Goal: Information Seeking & Learning: Check status

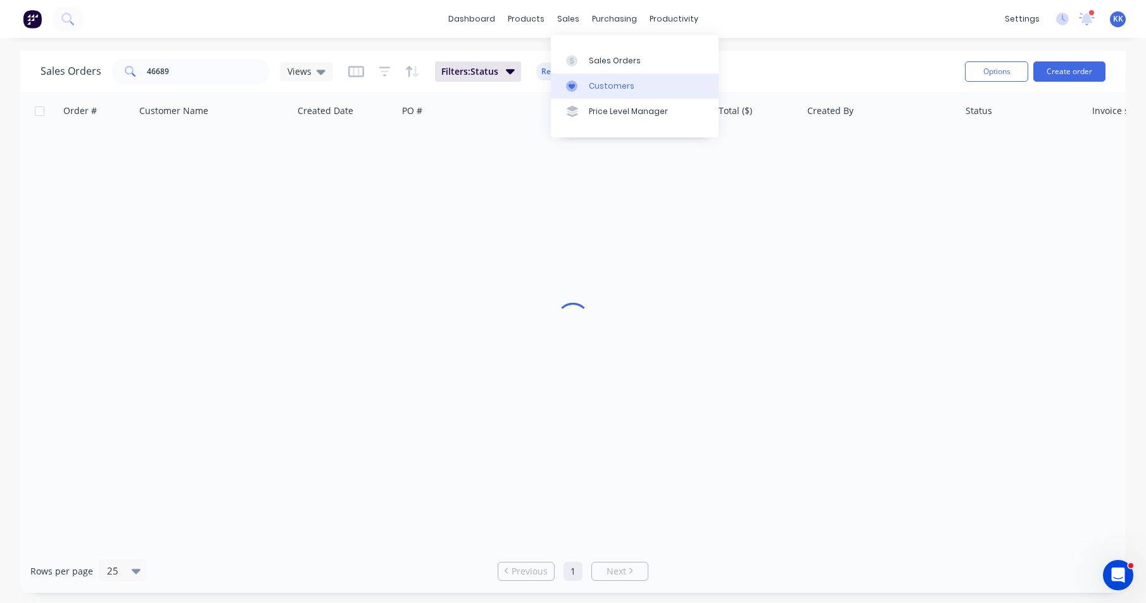
click at [599, 85] on div "Customers" at bounding box center [612, 85] width 46 height 11
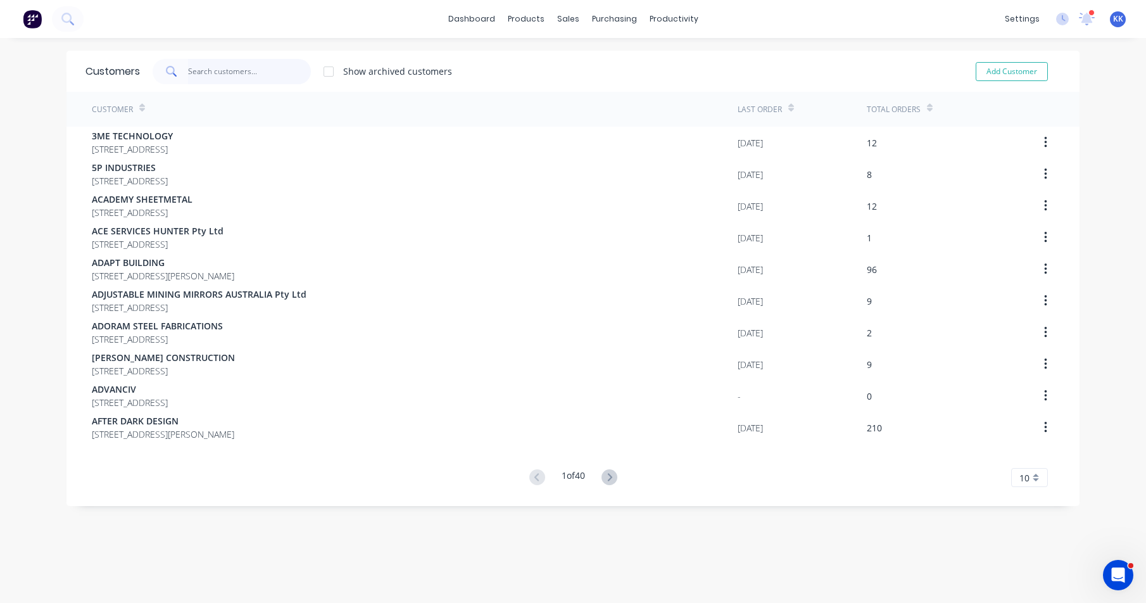
click at [237, 72] on input "text" at bounding box center [249, 71] width 123 height 25
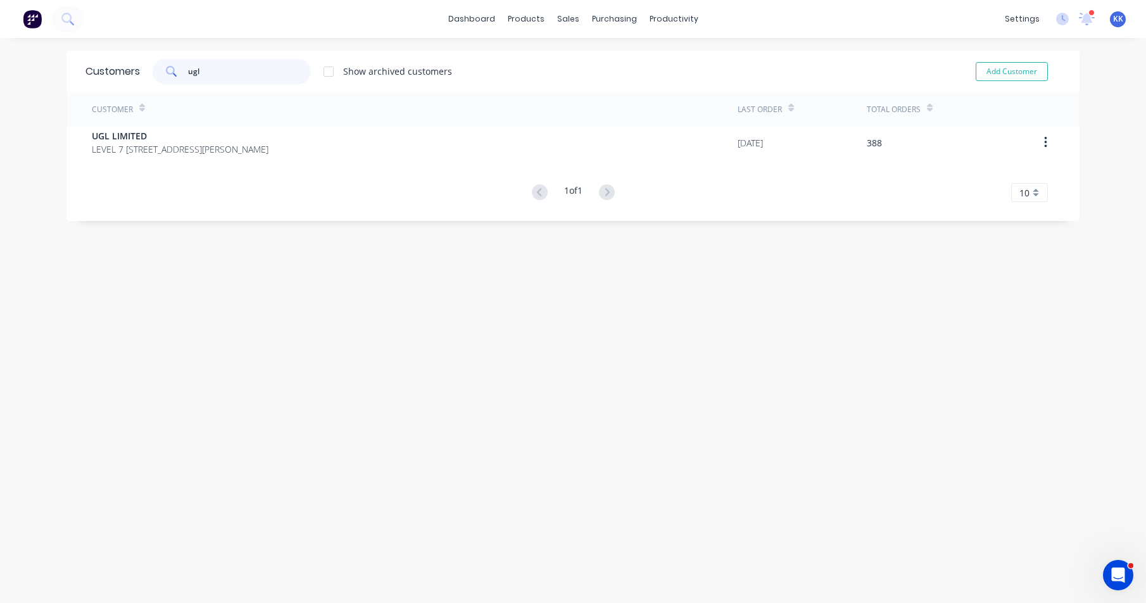
type input "ugl"
click at [235, 125] on div "Customer" at bounding box center [415, 109] width 646 height 35
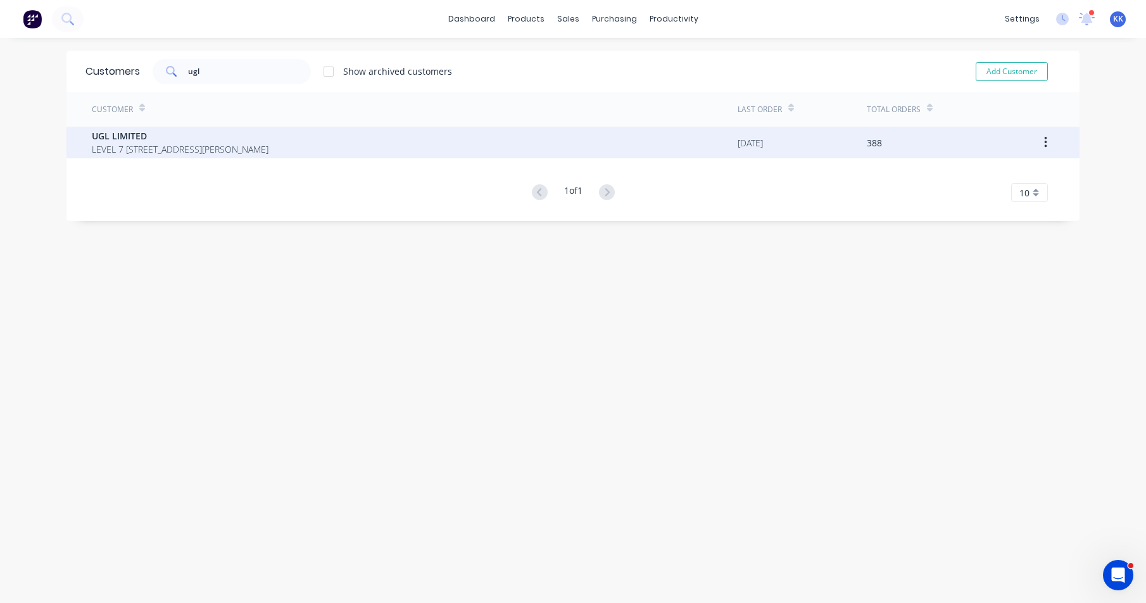
click at [232, 142] on span "UGL LIMITED" at bounding box center [180, 135] width 177 height 13
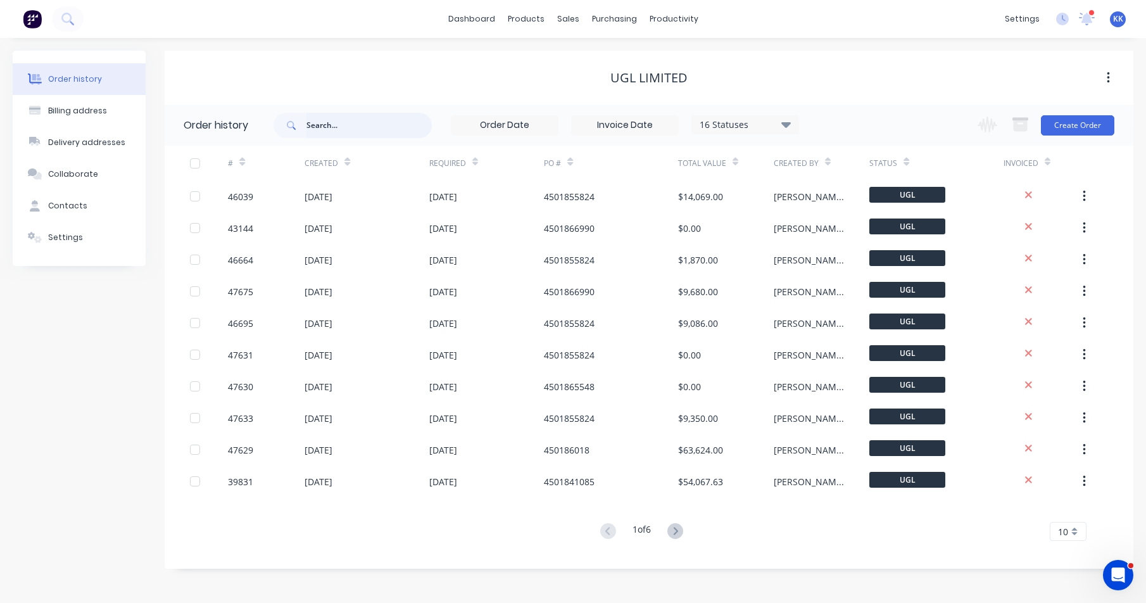
click at [392, 125] on input "text" at bounding box center [368, 125] width 125 height 25
type input "47499"
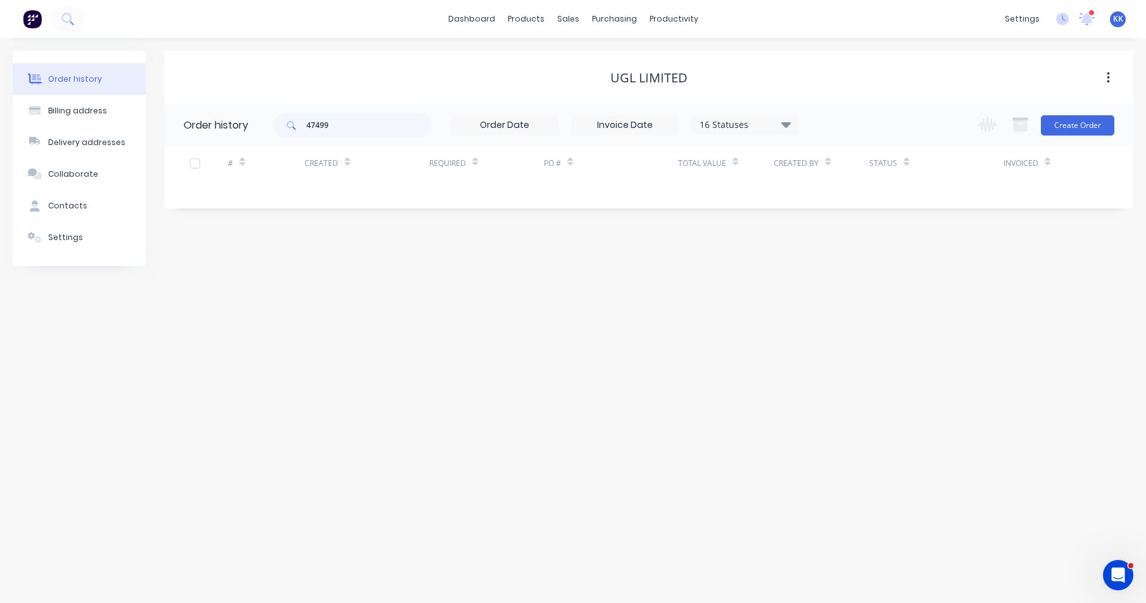
click at [718, 126] on div "16 Statuses" at bounding box center [745, 125] width 106 height 14
click at [849, 270] on label at bounding box center [849, 270] width 0 height 0
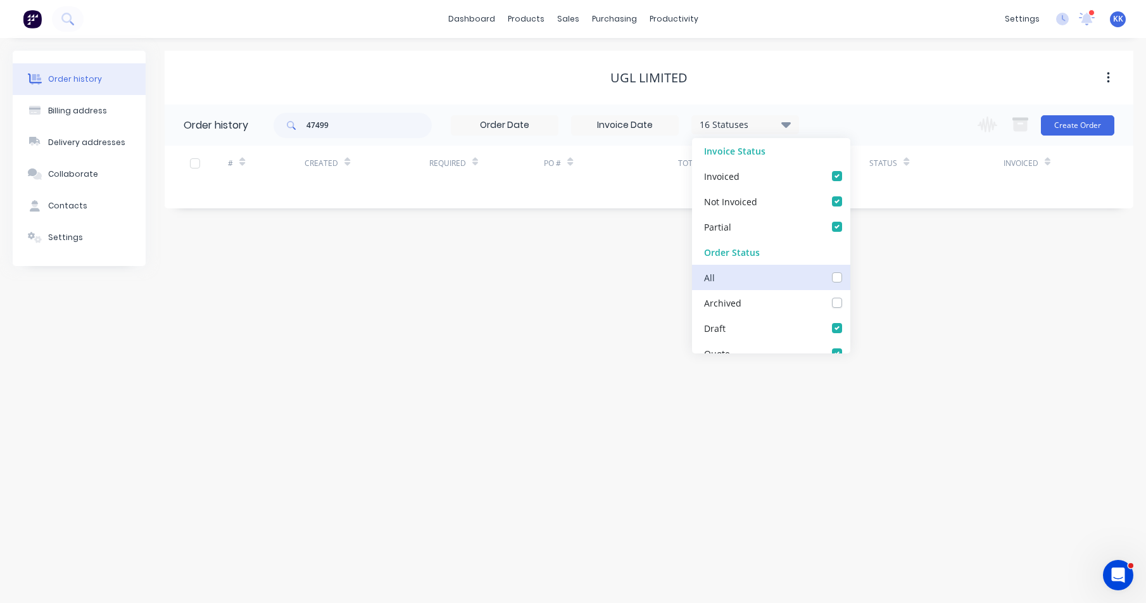
click at [849, 280] on input "checkbox" at bounding box center [854, 276] width 10 height 12
checkbox input "true"
click at [865, 128] on div "47499 17 Statuses Invoice Status Invoiced Not Invoiced Partial Order Status All…" at bounding box center [703, 124] width 860 height 41
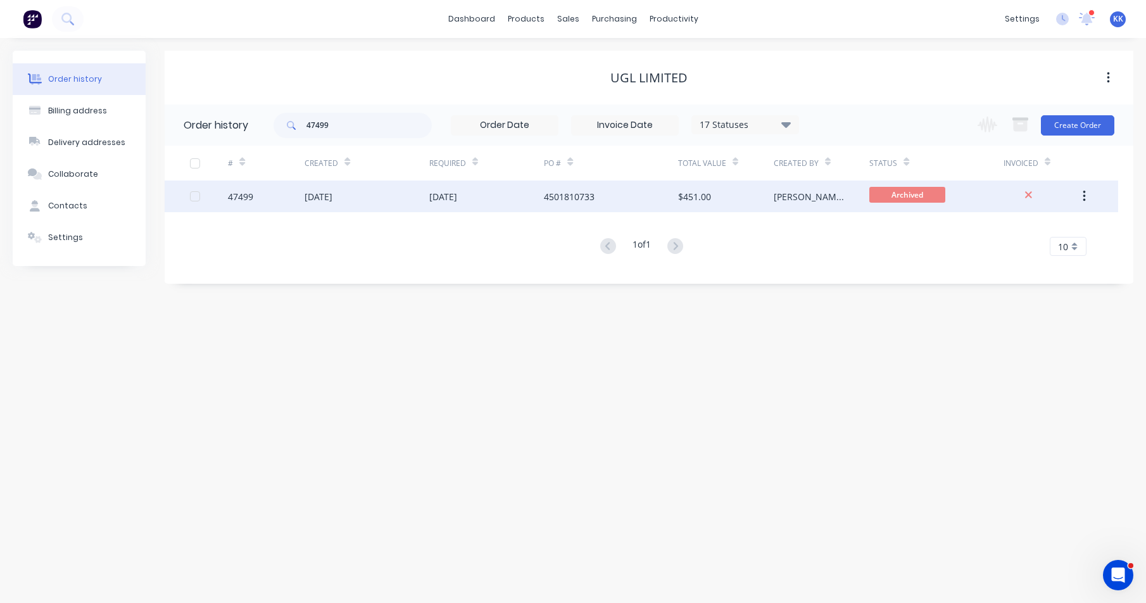
click at [527, 194] on div "[DATE]" at bounding box center [486, 196] width 115 height 32
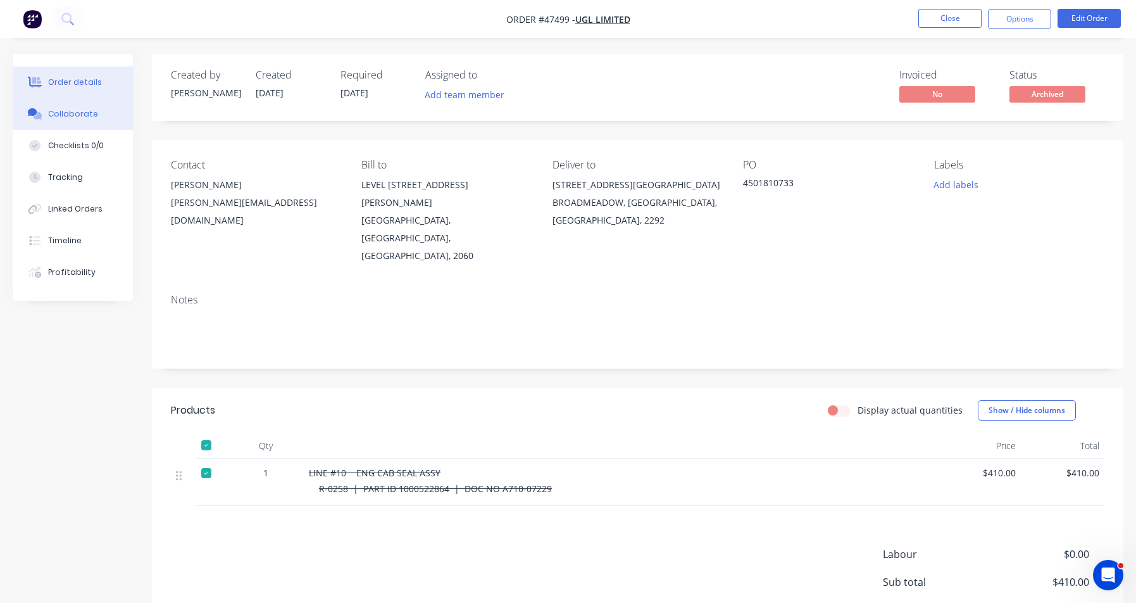
click at [87, 118] on div "Collaborate" at bounding box center [73, 113] width 50 height 11
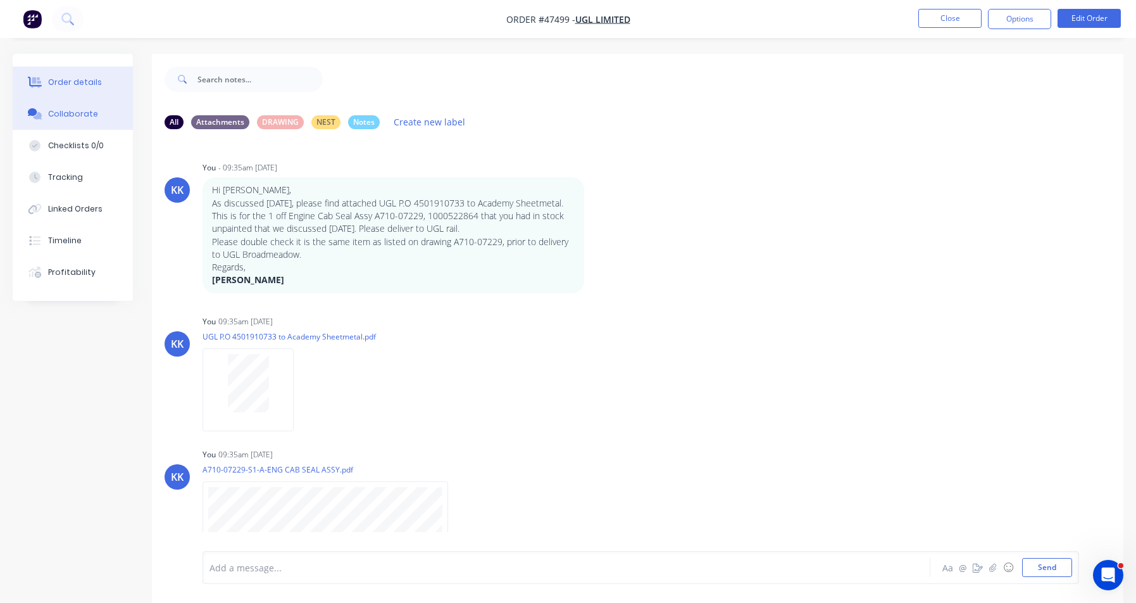
click at [91, 82] on div "Order details" at bounding box center [75, 82] width 54 height 11
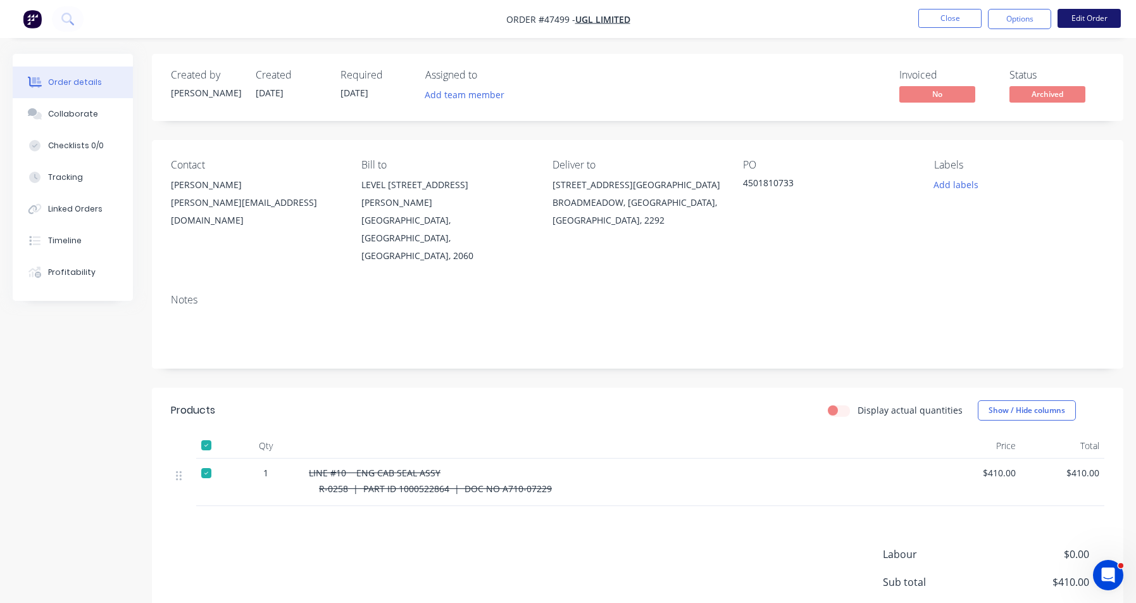
click at [1071, 21] on button "Edit Order" at bounding box center [1089, 18] width 63 height 19
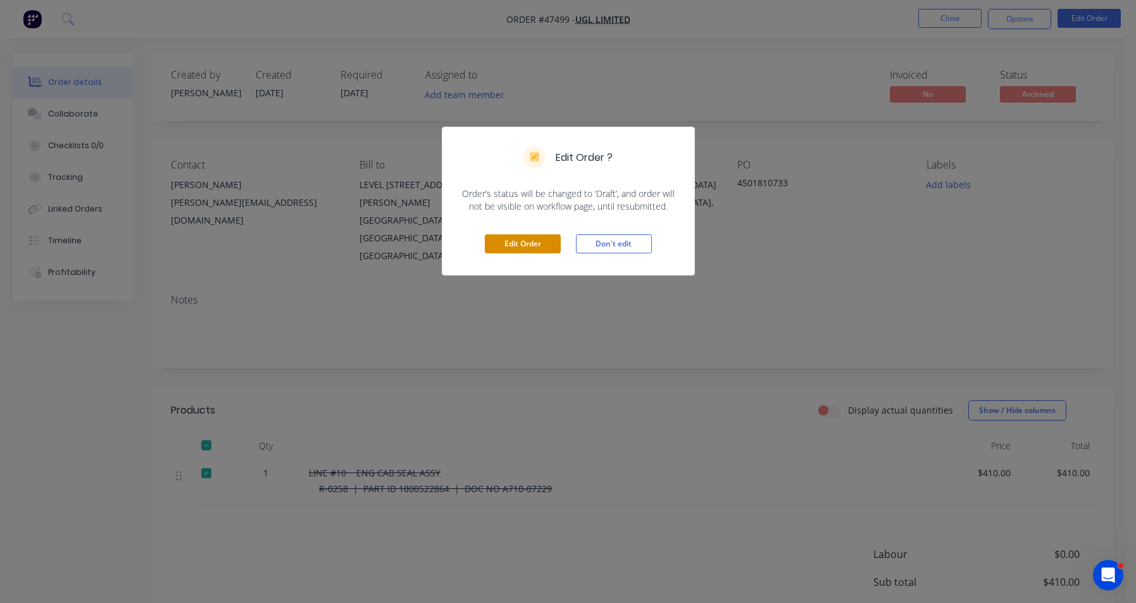
click at [514, 247] on button "Edit Order" at bounding box center [523, 243] width 76 height 19
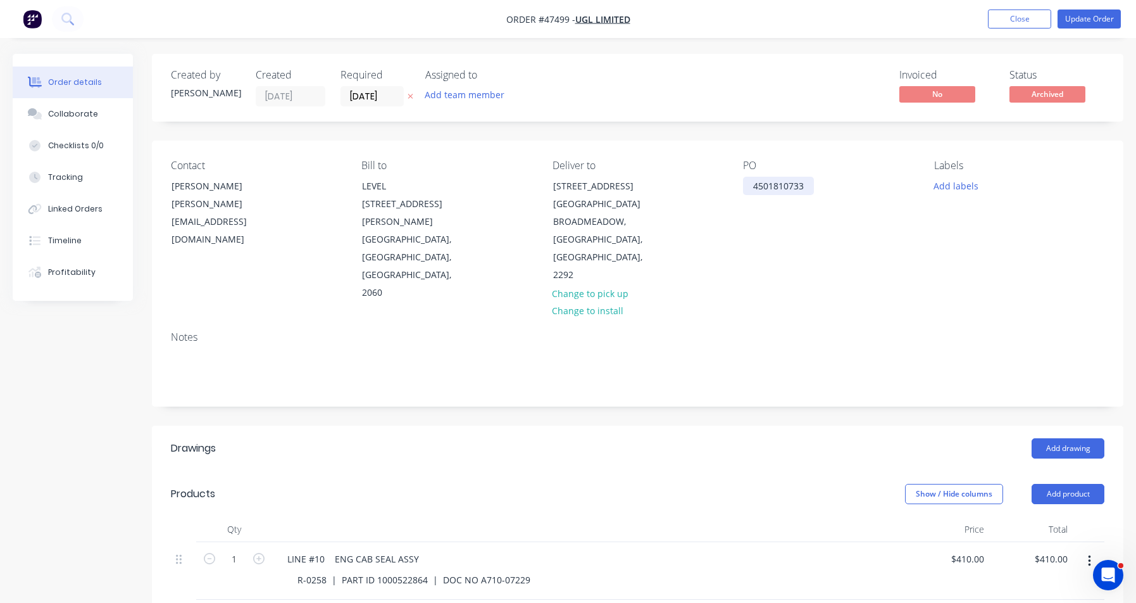
click at [780, 189] on div "4501810733" at bounding box center [778, 186] width 71 height 18
click at [1114, 19] on button "Update Order" at bounding box center [1089, 18] width 63 height 19
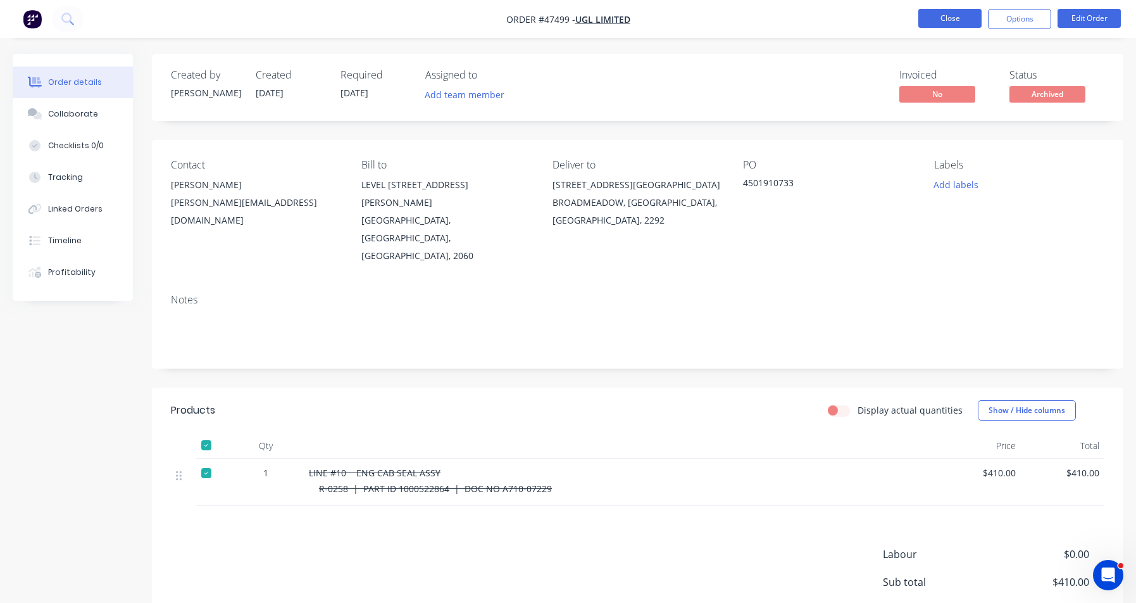
click at [939, 12] on button "Close" at bounding box center [949, 18] width 63 height 19
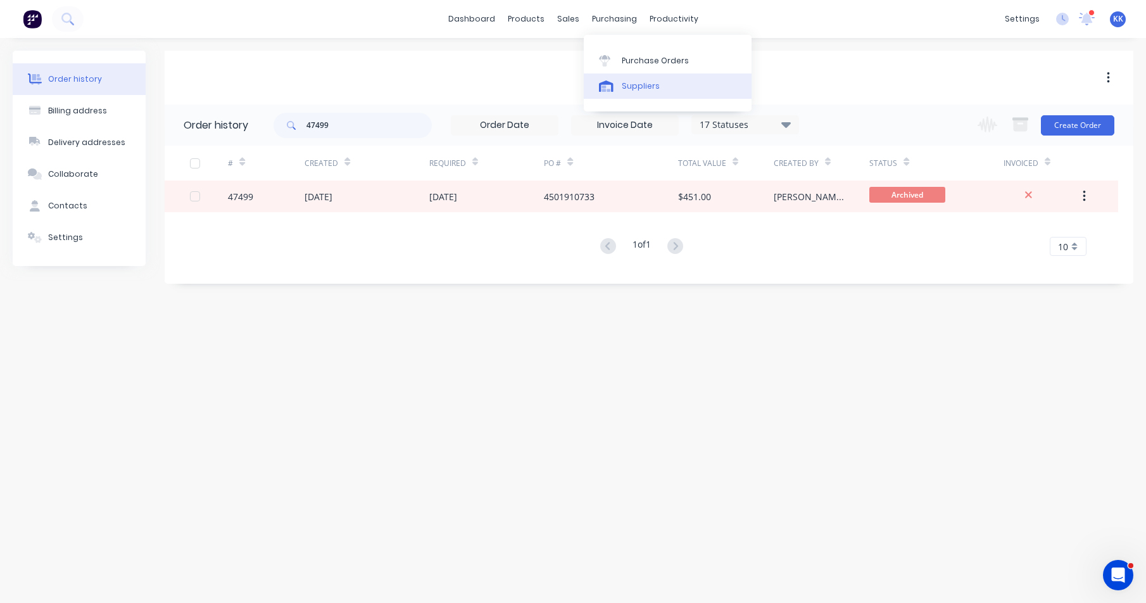
click at [648, 80] on div "Suppliers" at bounding box center [641, 85] width 38 height 11
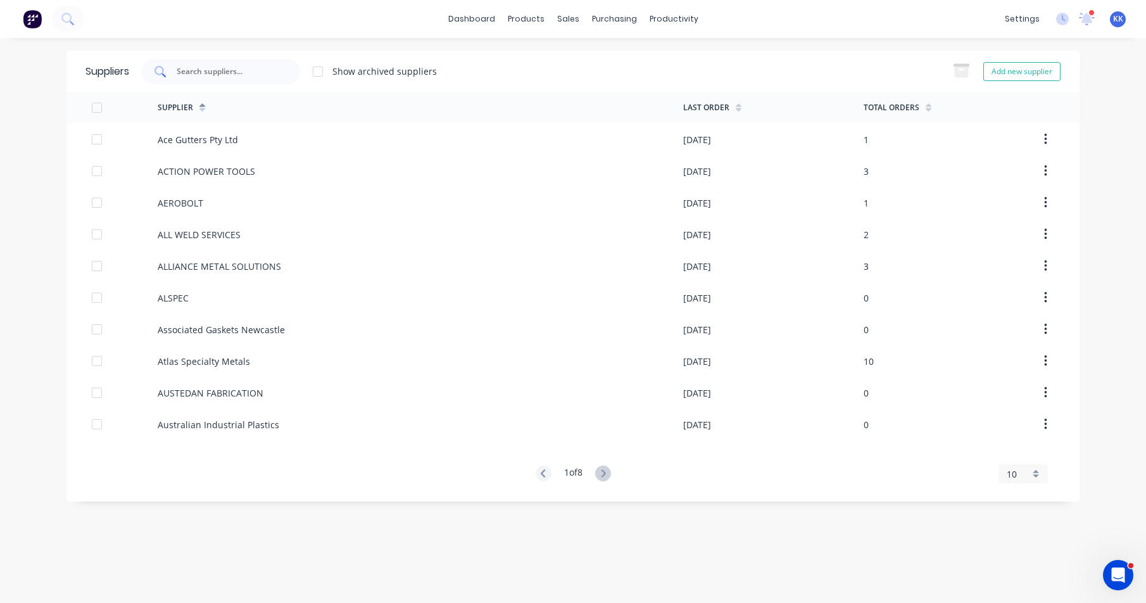
click at [266, 68] on input "text" at bounding box center [227, 71] width 105 height 13
click at [637, 53] on link "Purchase Orders" at bounding box center [668, 59] width 168 height 25
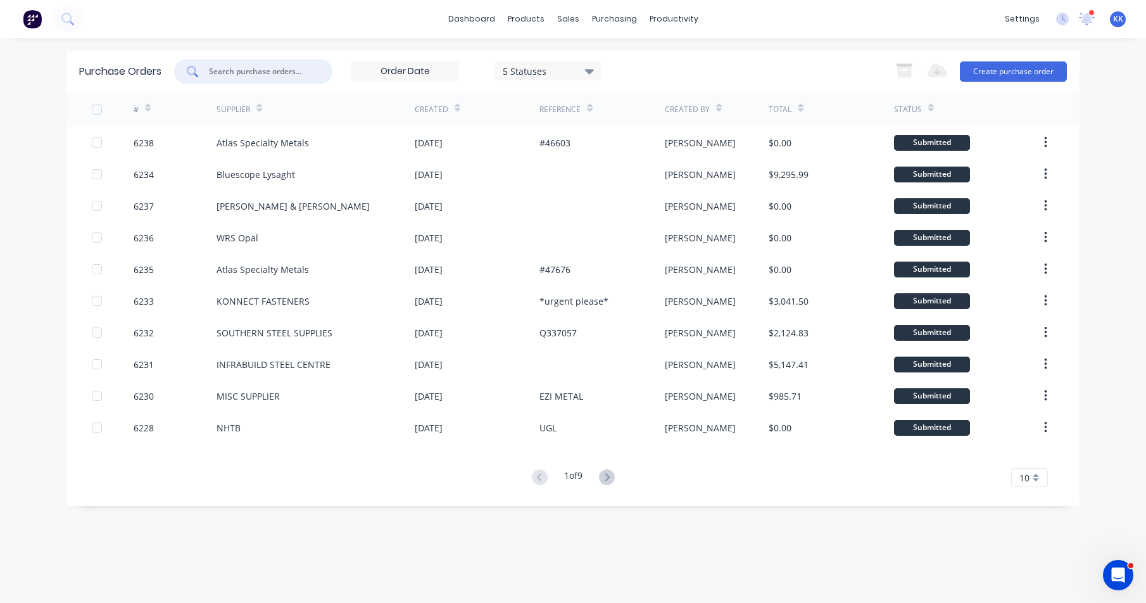
click at [288, 68] on input "text" at bounding box center [260, 71] width 105 height 13
type input "d"
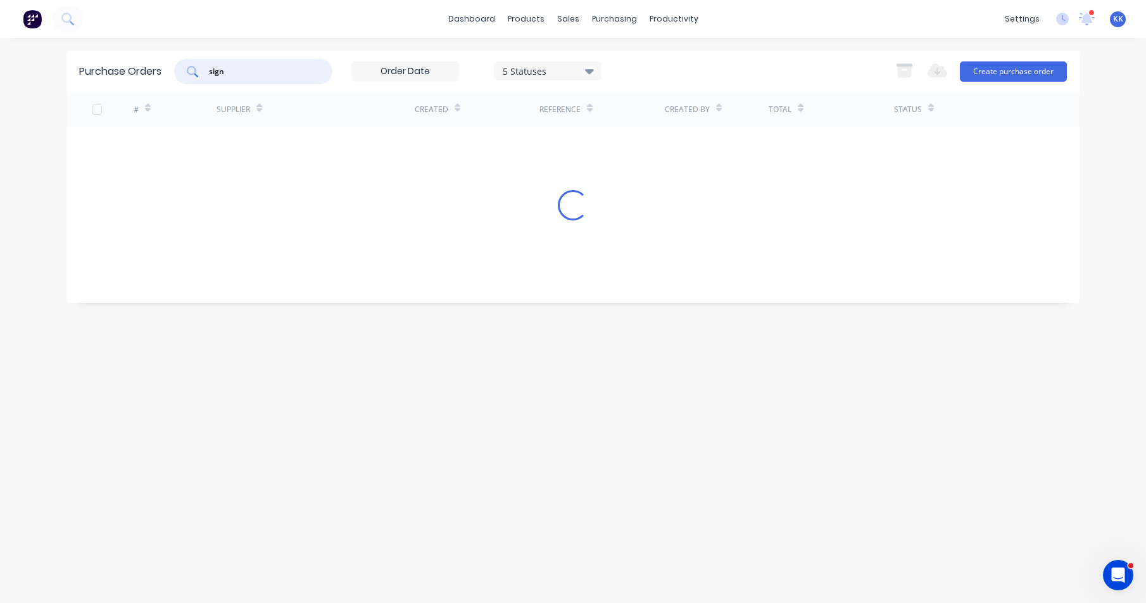
type input "sign"
click at [533, 68] on div "5 Statuses" at bounding box center [548, 70] width 91 height 13
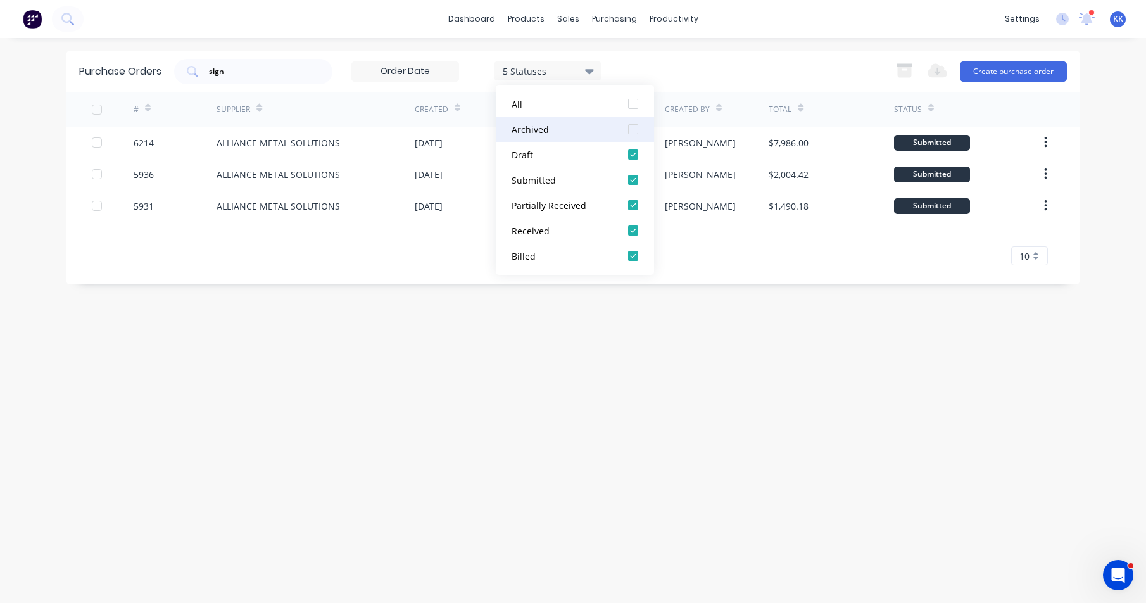
drag, startPoint x: 632, startPoint y: 103, endPoint x: 591, endPoint y: 130, distance: 49.3
click at [632, 103] on div at bounding box center [632, 103] width 25 height 25
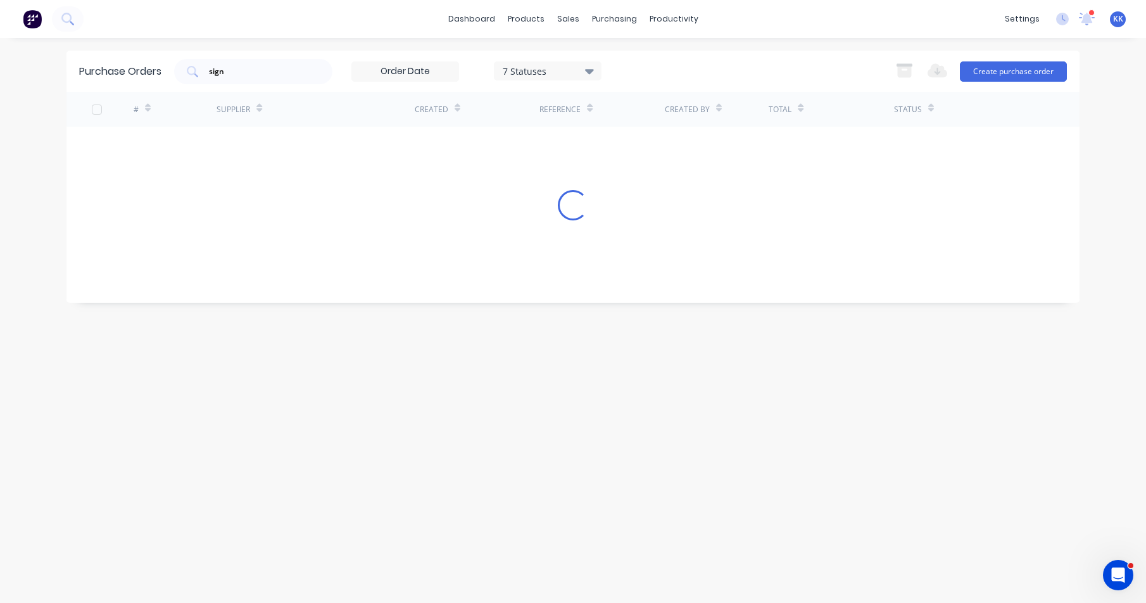
click at [333, 310] on div "Purchase Orders sign 7 Statuses 7 Statuses Export to Excel (XLSX) Create purcha…" at bounding box center [572, 320] width 1013 height 539
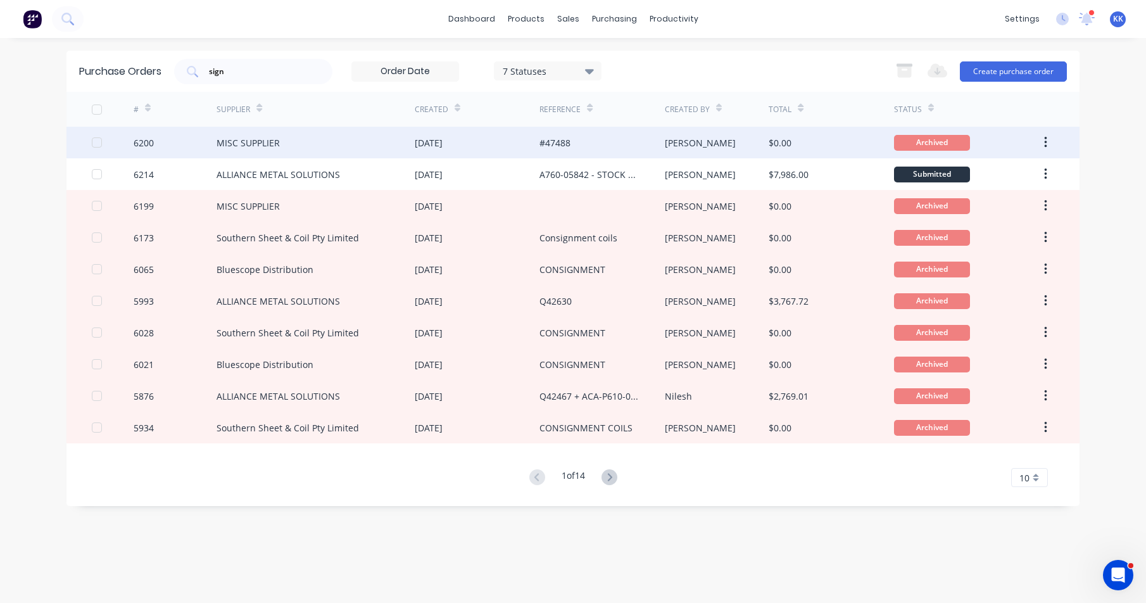
click at [409, 146] on div "MISC SUPPLIER" at bounding box center [315, 143] width 198 height 32
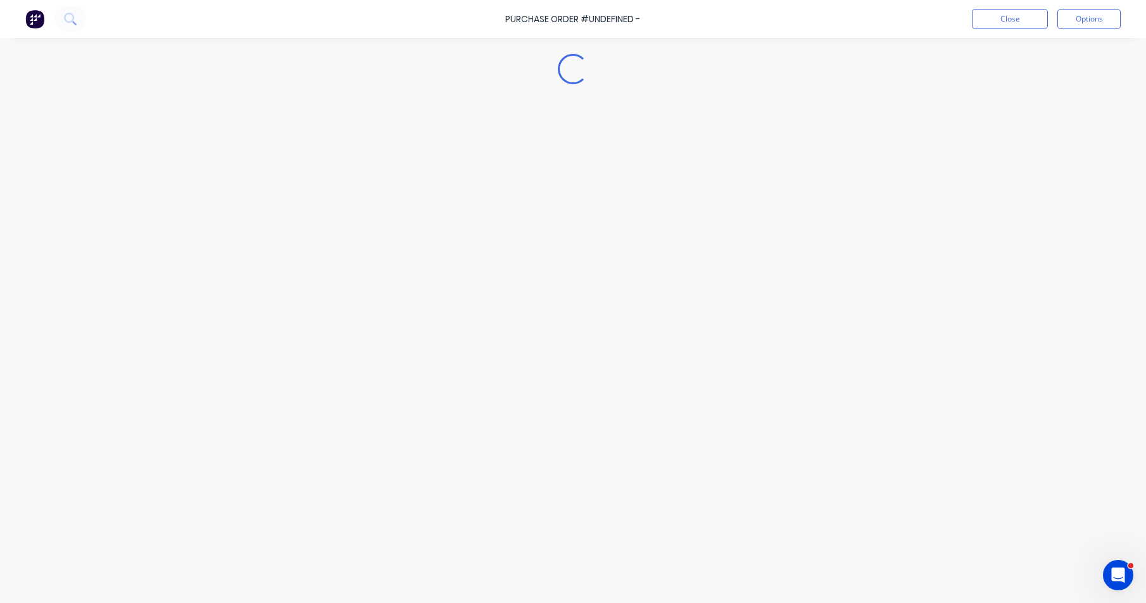
type textarea "x"
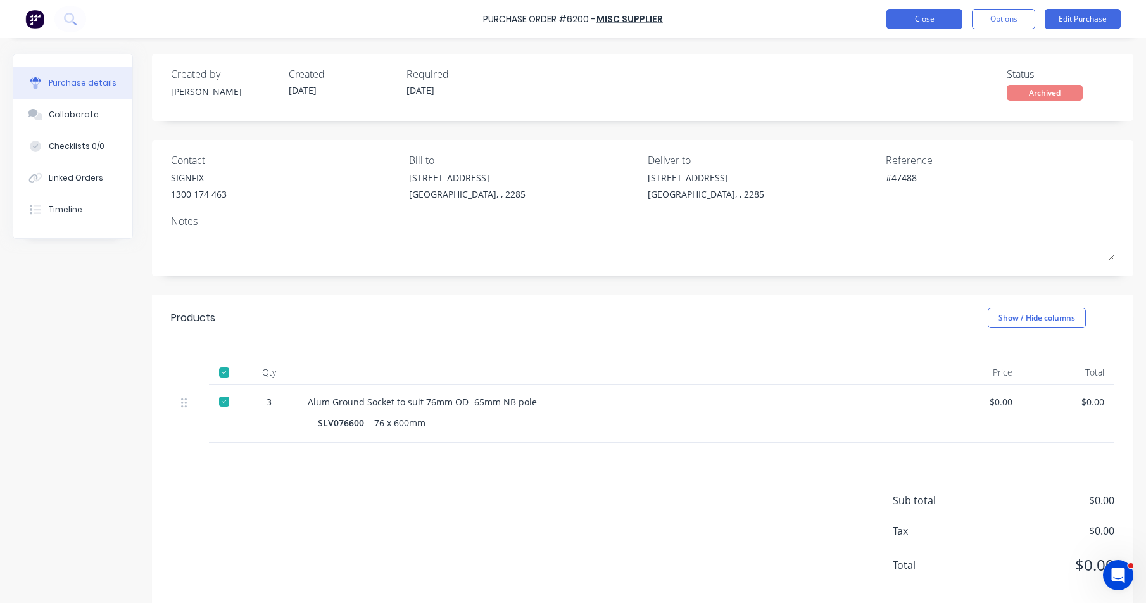
click at [906, 15] on button "Close" at bounding box center [924, 19] width 76 height 20
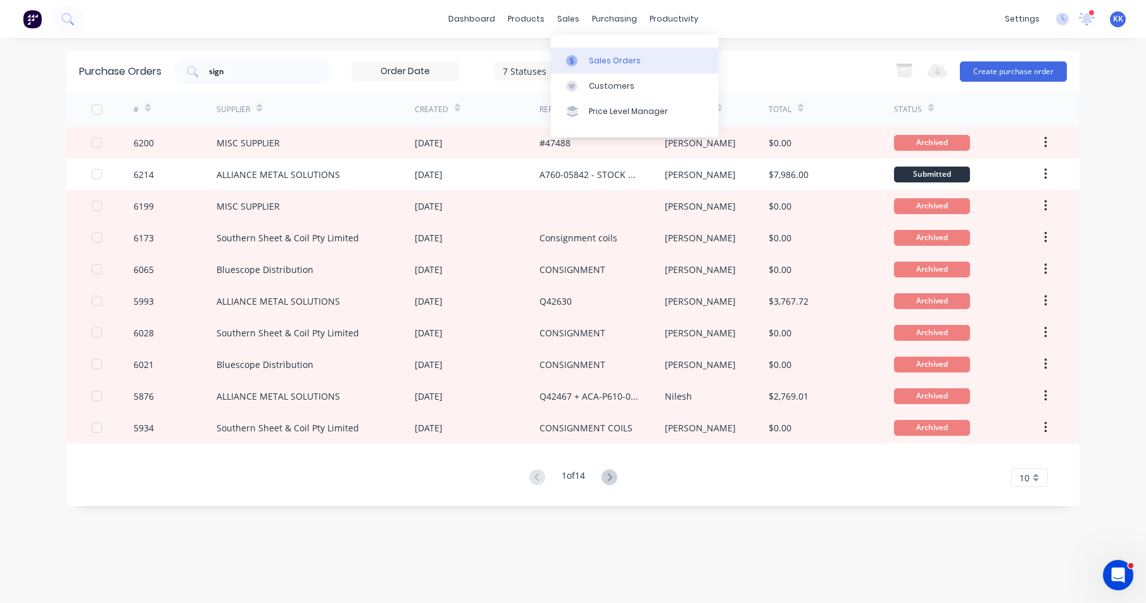
click at [585, 57] on link "Sales Orders" at bounding box center [635, 59] width 168 height 25
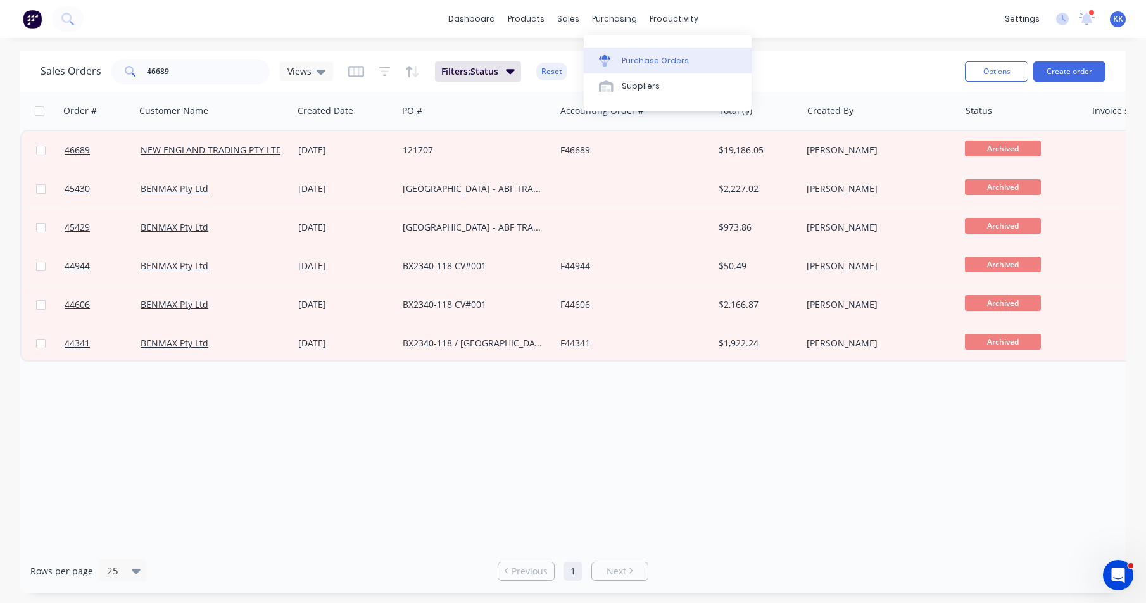
click at [641, 61] on div "Purchase Orders" at bounding box center [655, 60] width 67 height 11
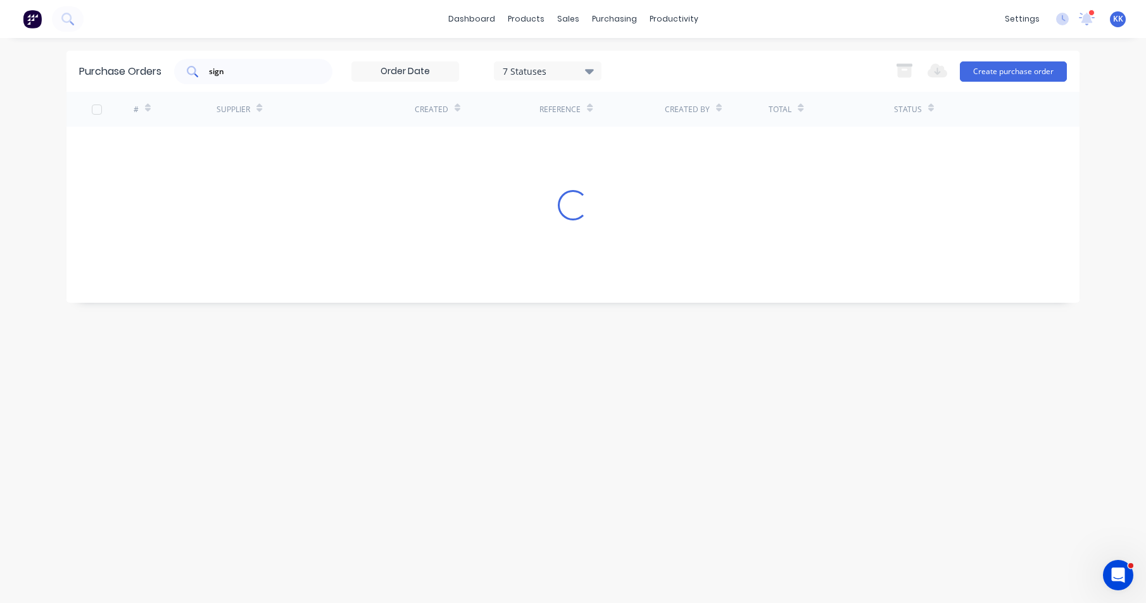
click at [177, 68] on div "sign" at bounding box center [253, 71] width 158 height 25
type input "hunter gal"
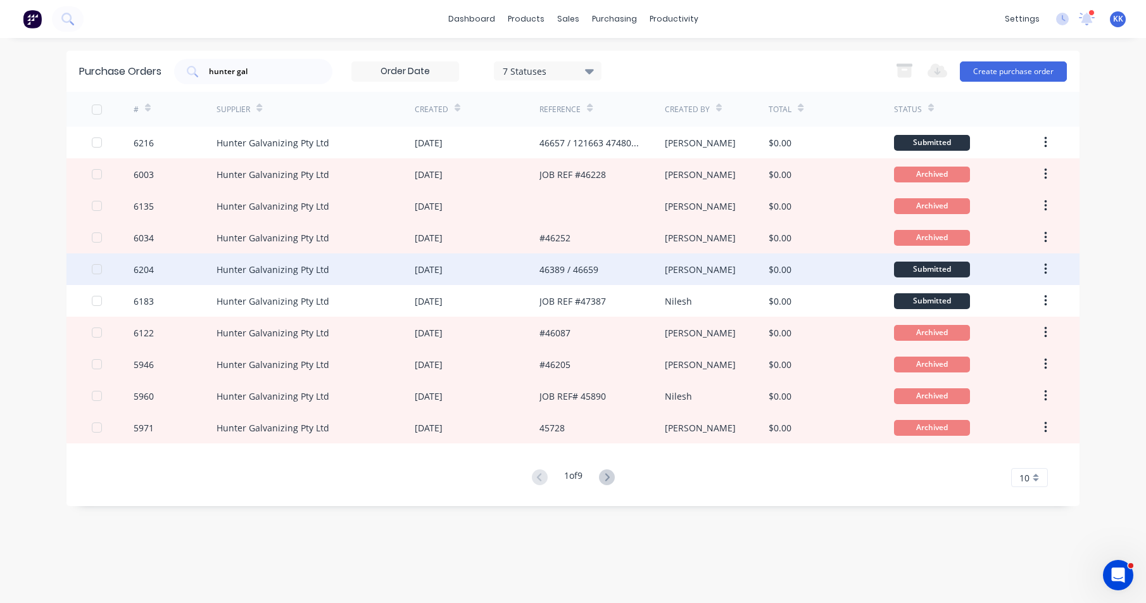
click at [649, 268] on div "46389 / 46659" at bounding box center [601, 269] width 125 height 32
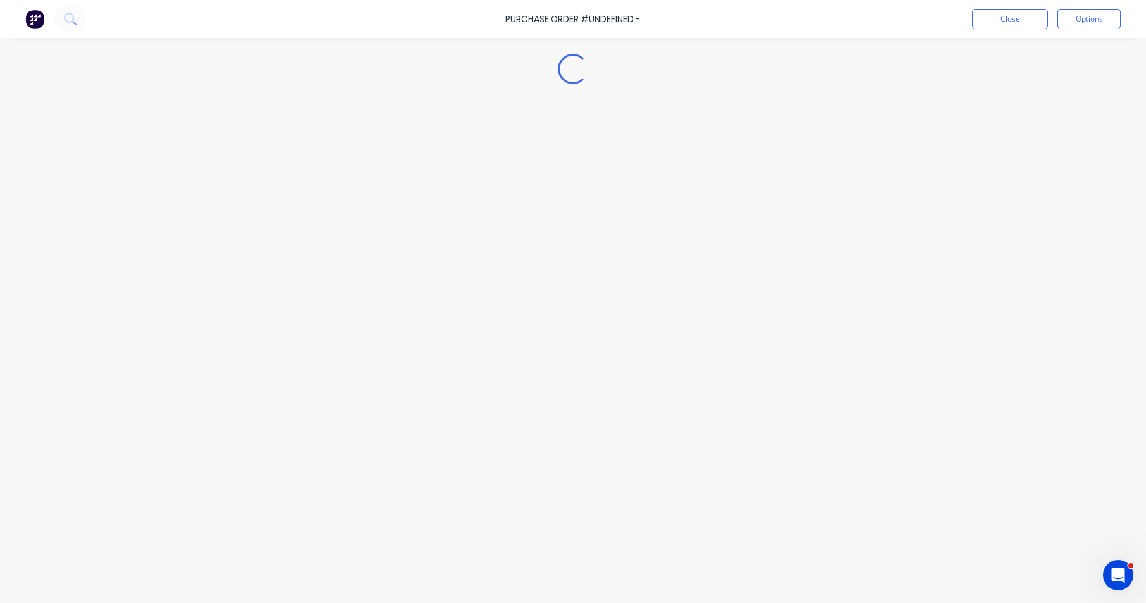
type textarea "x"
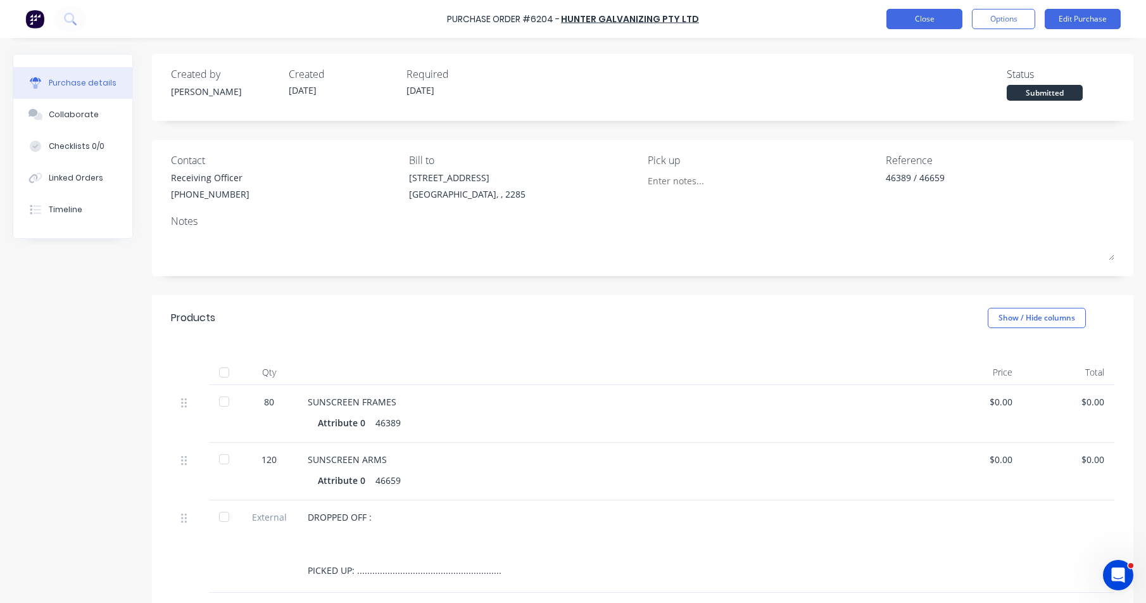
click at [931, 11] on button "Close" at bounding box center [924, 19] width 76 height 20
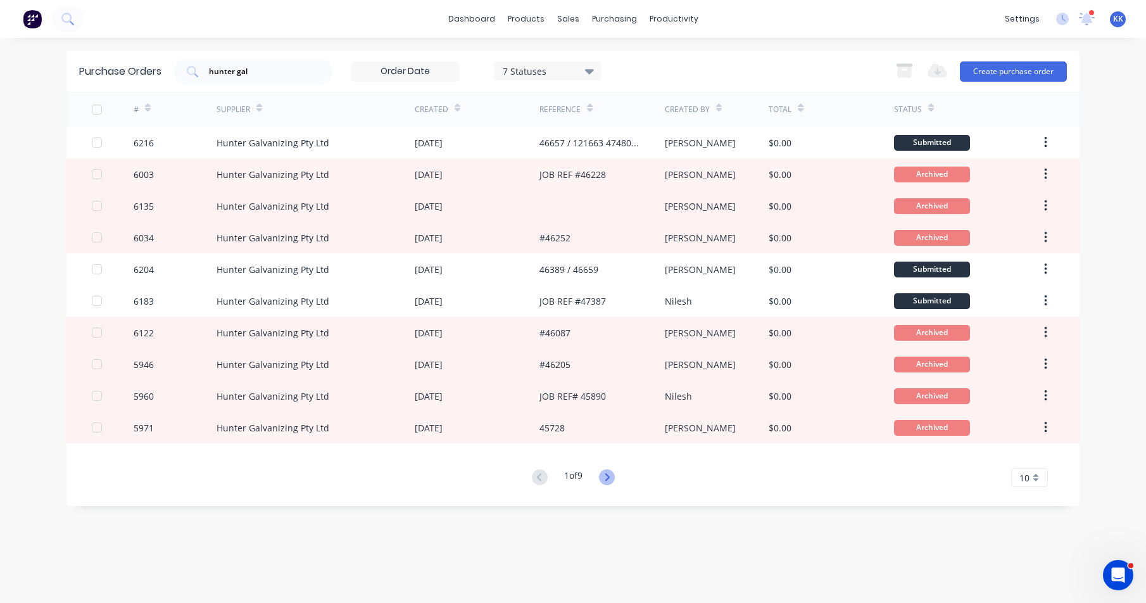
click at [613, 475] on icon at bounding box center [607, 477] width 16 height 16
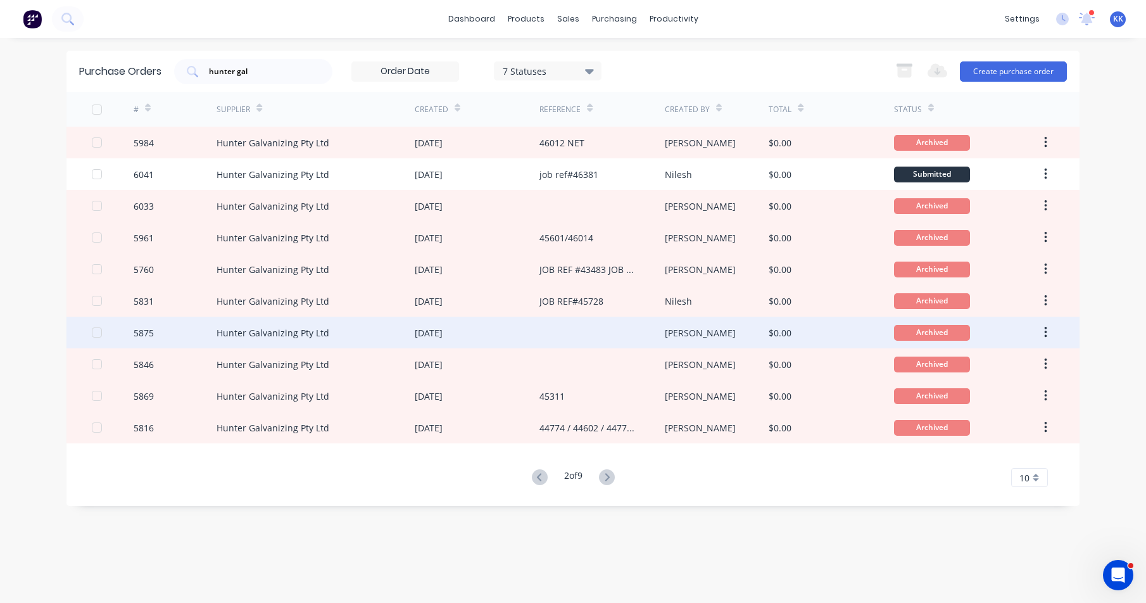
click at [580, 341] on div at bounding box center [601, 332] width 125 height 32
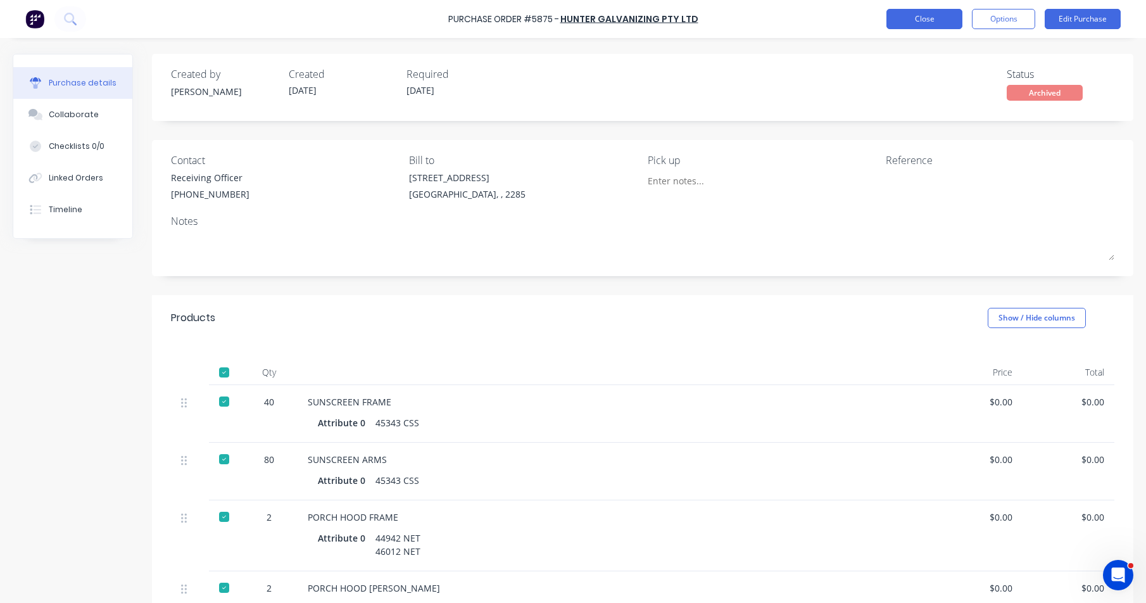
click at [925, 19] on button "Close" at bounding box center [924, 19] width 76 height 20
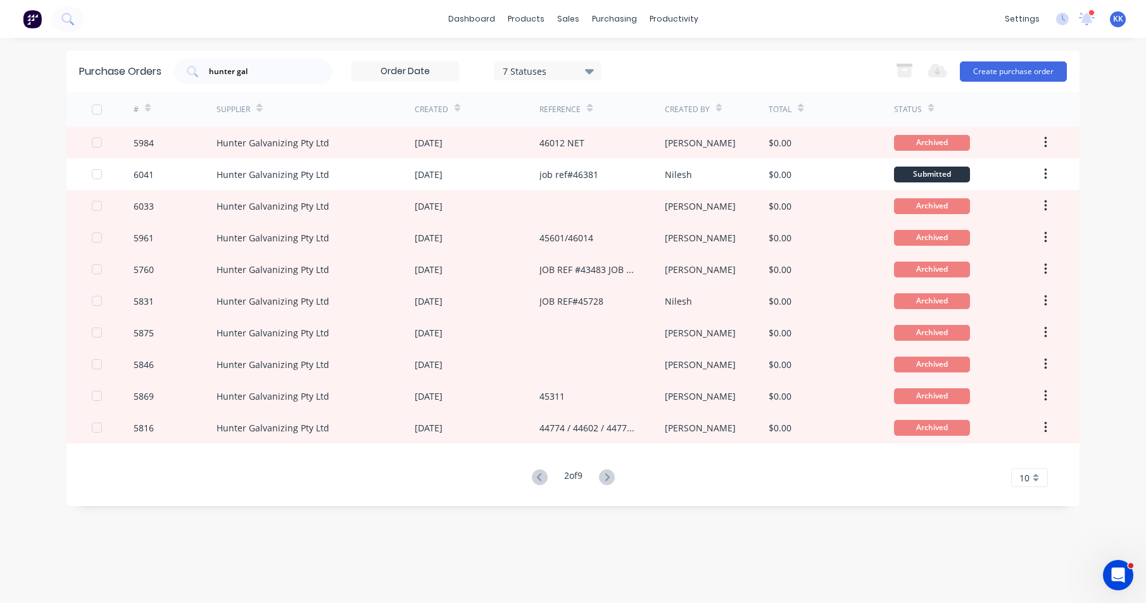
drag, startPoint x: 809, startPoint y: 551, endPoint x: 804, endPoint y: 522, distance: 29.6
click at [810, 551] on div "Purchase Orders hunter gal 7 Statuses 7 Statuses Export to Excel (XLSX) Create …" at bounding box center [572, 320] width 1013 height 539
click at [578, 52] on link "Sales Orders" at bounding box center [635, 59] width 168 height 25
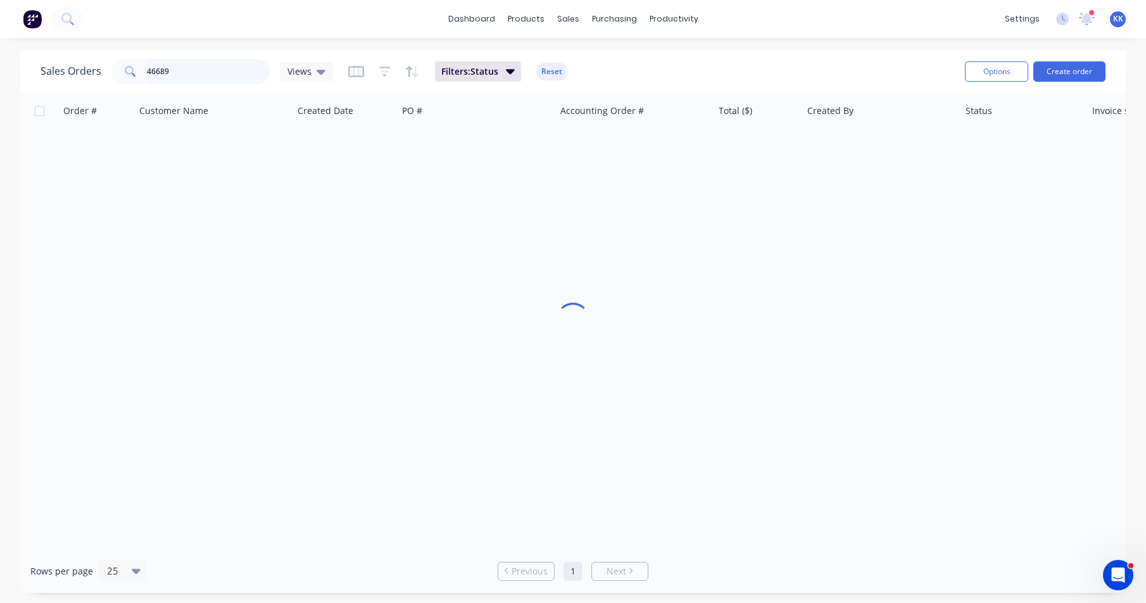
drag, startPoint x: 223, startPoint y: 68, endPoint x: 110, endPoint y: 68, distance: 113.3
click at [110, 68] on div "Sales Orders 46689 Views" at bounding box center [187, 71] width 292 height 25
type input "12157"
click at [499, 67] on button "Filters: Status" at bounding box center [478, 71] width 86 height 20
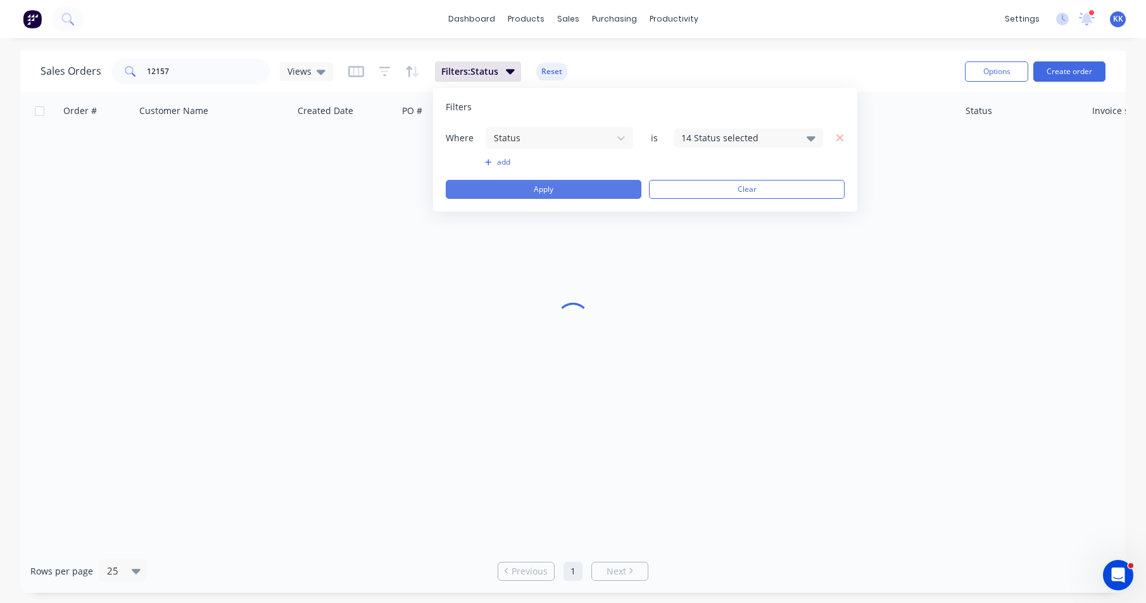
click at [532, 187] on button "Apply" at bounding box center [544, 189] width 196 height 19
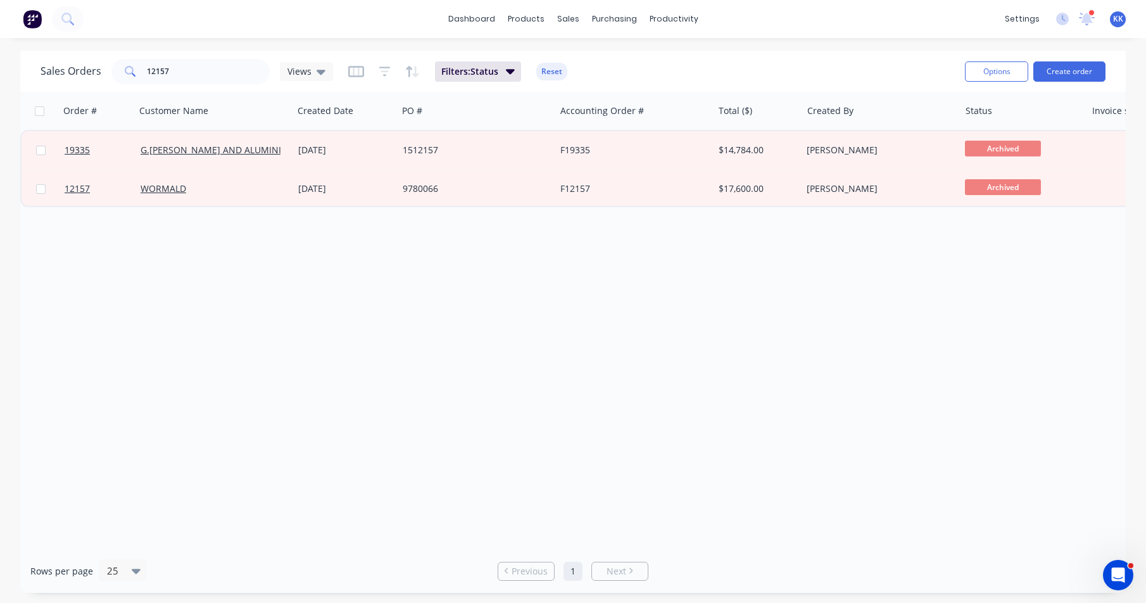
click at [539, 448] on div "Order # Customer Name Created Date PO # Accounting Order # Total ($) Created By…" at bounding box center [572, 320] width 1105 height 457
click at [595, 79] on link "Customers" at bounding box center [635, 85] width 168 height 25
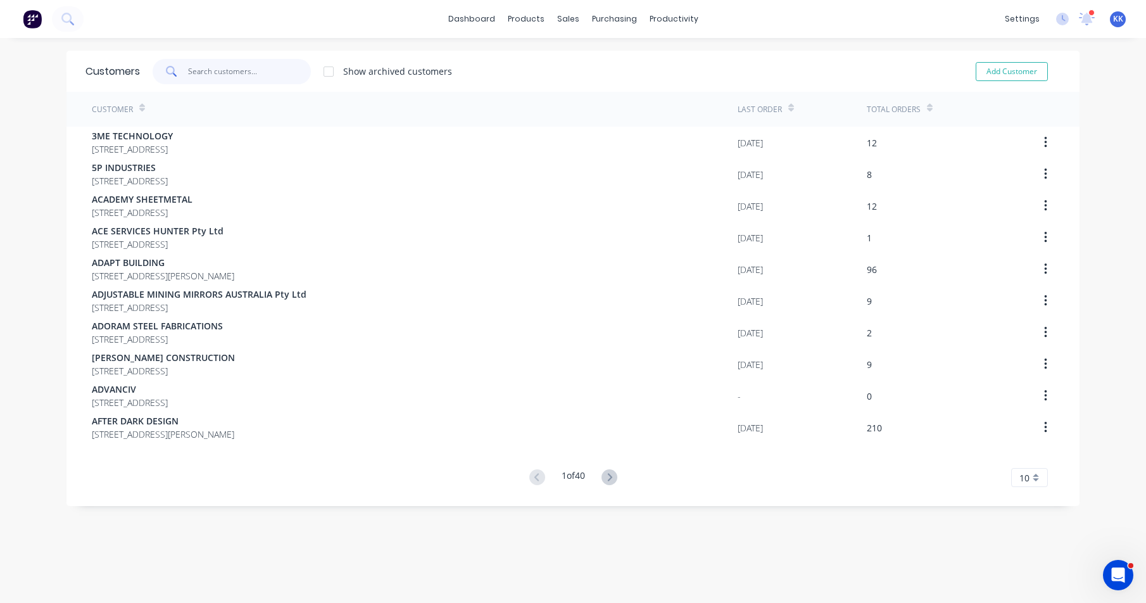
click at [275, 77] on input "text" at bounding box center [249, 71] width 123 height 25
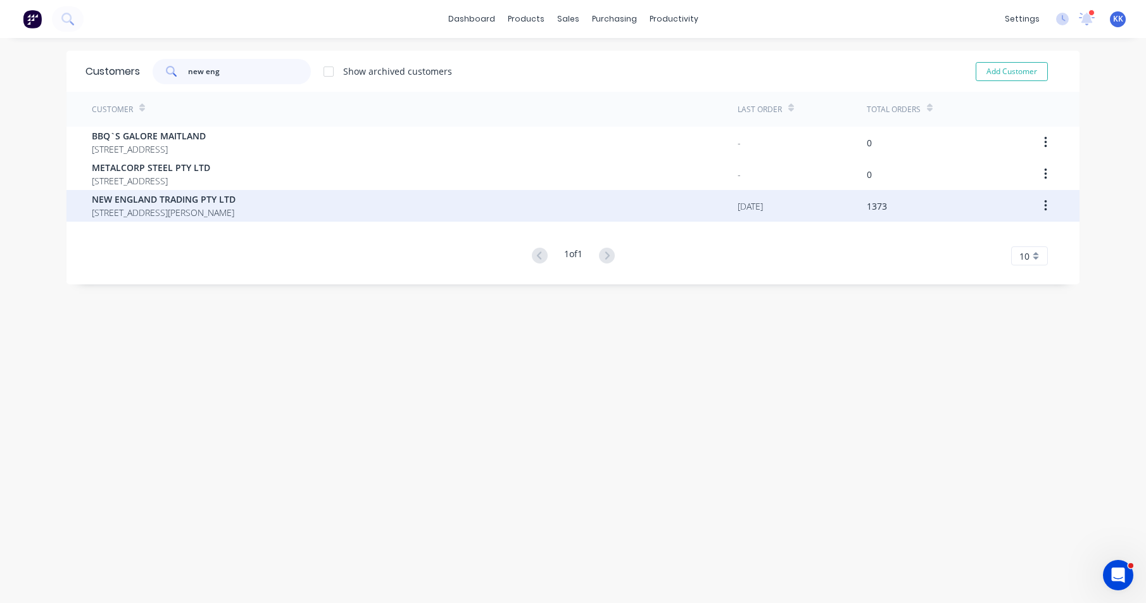
type input "new eng"
click at [213, 210] on span "[STREET_ADDRESS][PERSON_NAME]" at bounding box center [164, 212] width 144 height 13
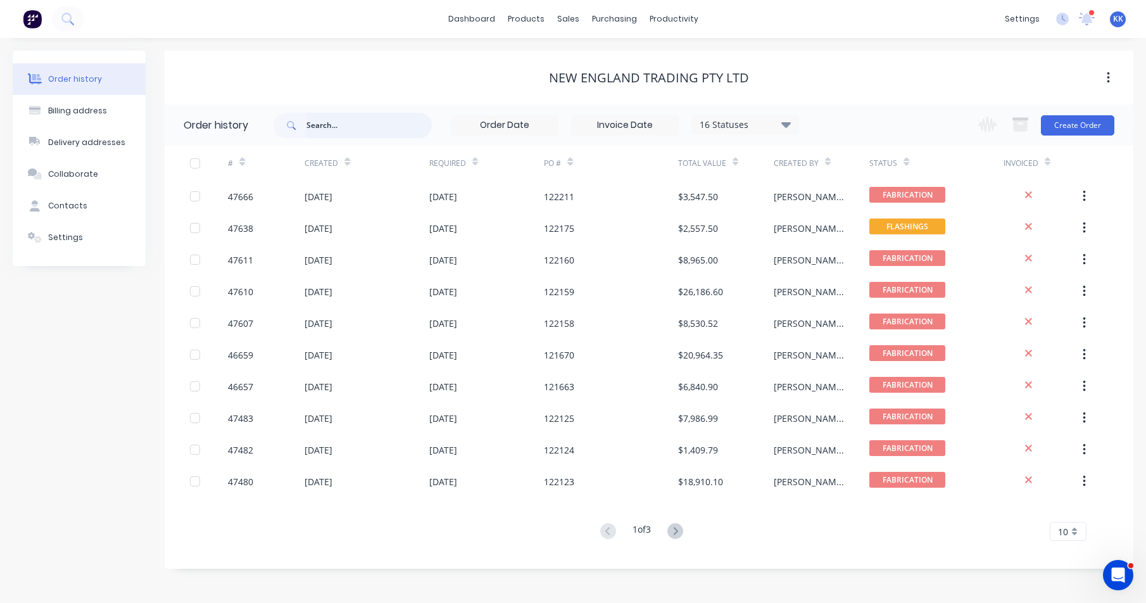
click at [322, 128] on input "text" at bounding box center [368, 125] width 125 height 25
type input "12157"
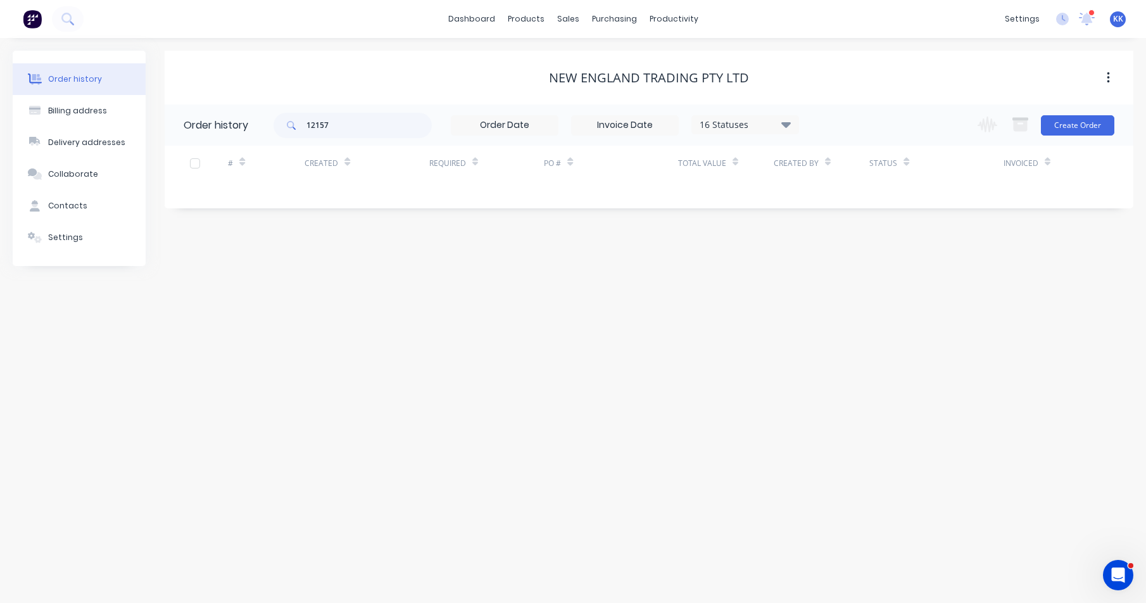
click at [742, 127] on div "16 Statuses" at bounding box center [745, 125] width 106 height 14
click at [849, 270] on label at bounding box center [849, 270] width 0 height 0
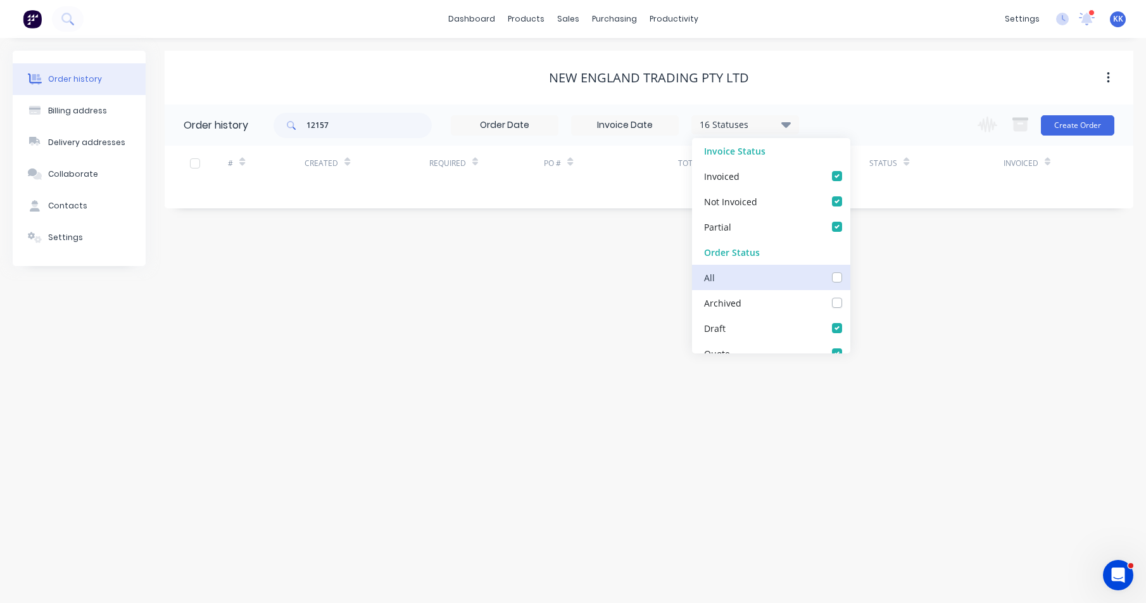
click at [849, 275] on input "checkbox" at bounding box center [854, 276] width 10 height 12
checkbox input "true"
click at [872, 120] on div "12157 17 Statuses Invoice Status Invoiced Not Invoiced Partial Order Status All…" at bounding box center [703, 124] width 860 height 41
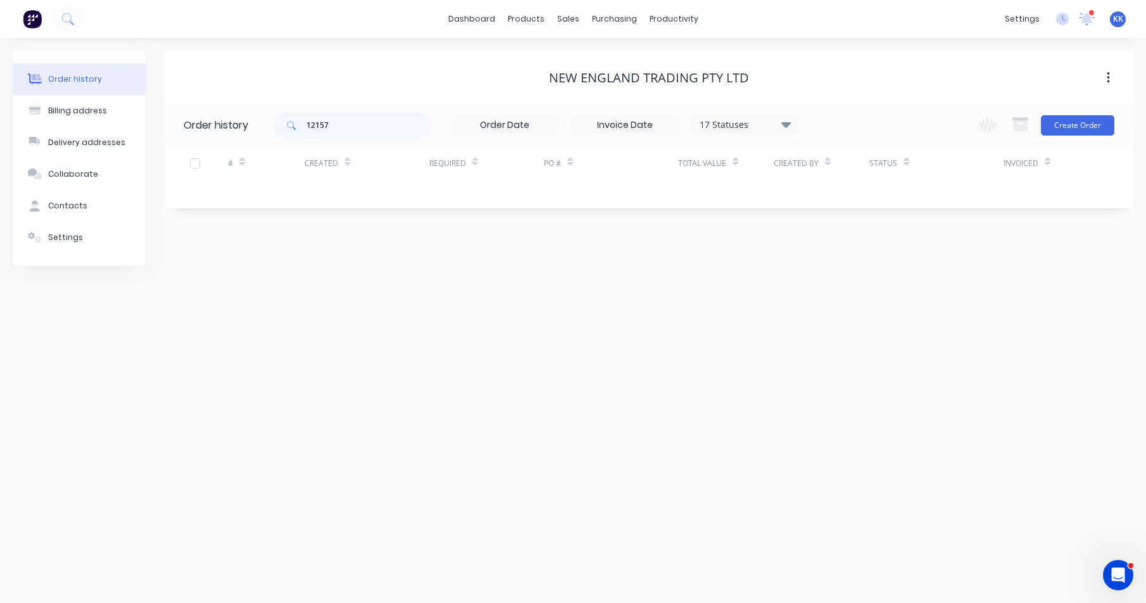
drag, startPoint x: 548, startPoint y: 376, endPoint x: 487, endPoint y: 256, distance: 134.7
click at [548, 376] on div "Order history Billing address Delivery addresses Collaborate Contacts Settings …" at bounding box center [573, 320] width 1146 height 565
drag, startPoint x: 322, startPoint y: 122, endPoint x: 332, endPoint y: 127, distance: 11.3
click at [332, 127] on input "12157" at bounding box center [368, 125] width 125 height 25
type input "121707"
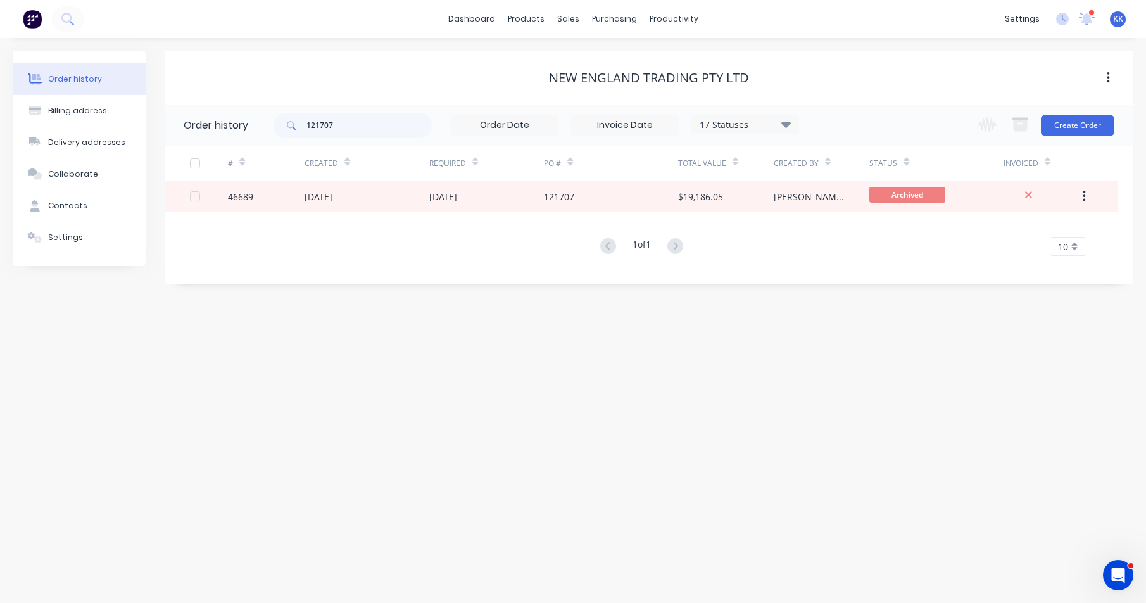
click at [451, 205] on div "[DATE]" at bounding box center [486, 196] width 115 height 32
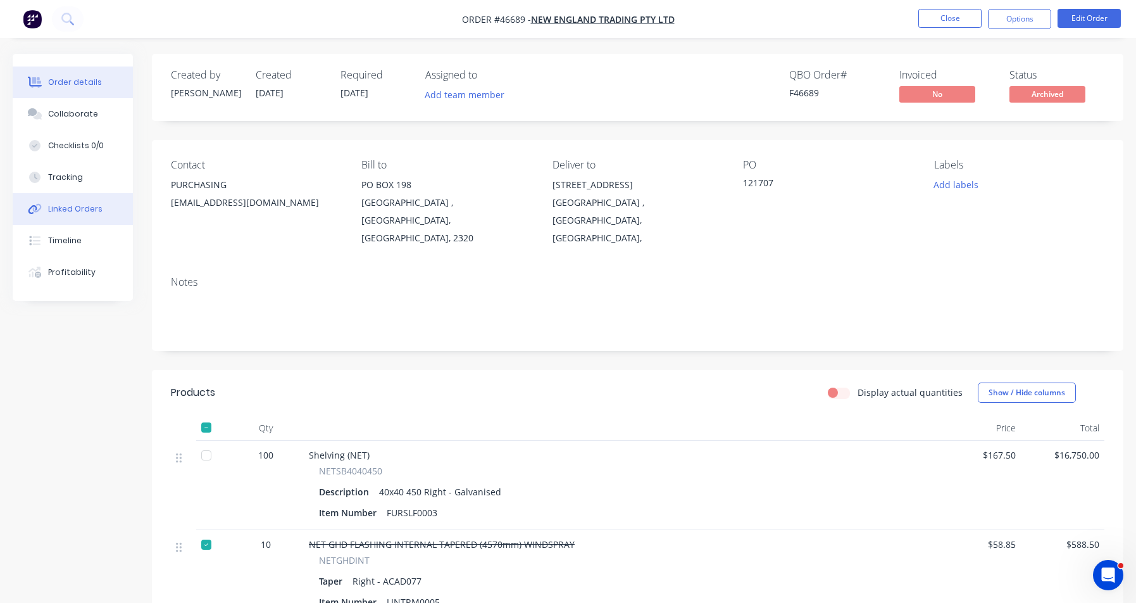
click at [75, 209] on div "Linked Orders" at bounding box center [75, 208] width 54 height 11
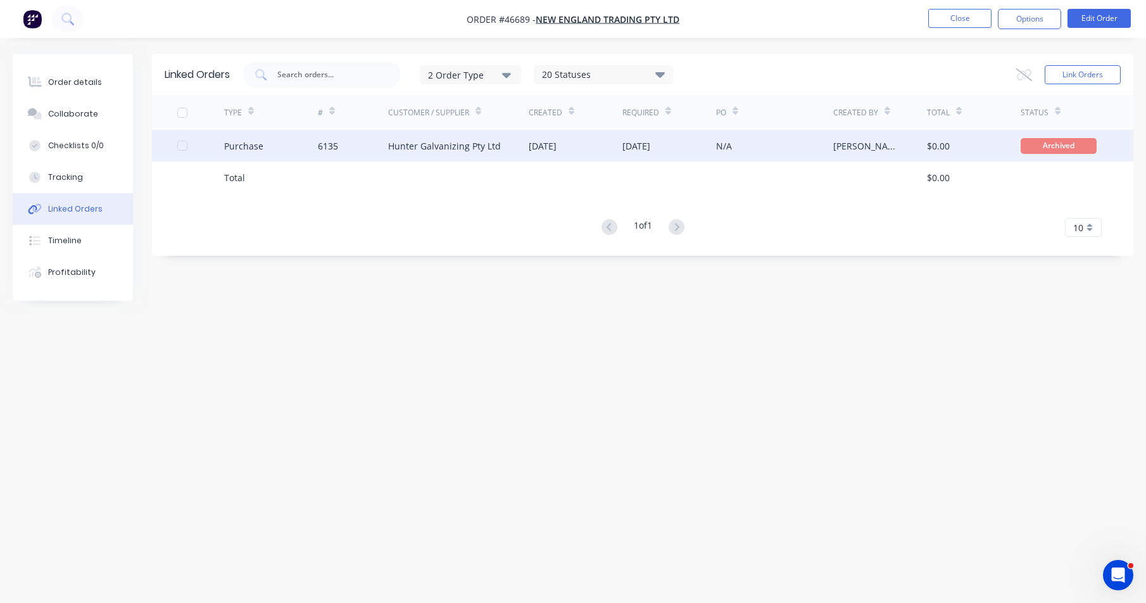
click at [368, 147] on div "6135" at bounding box center [353, 146] width 70 height 32
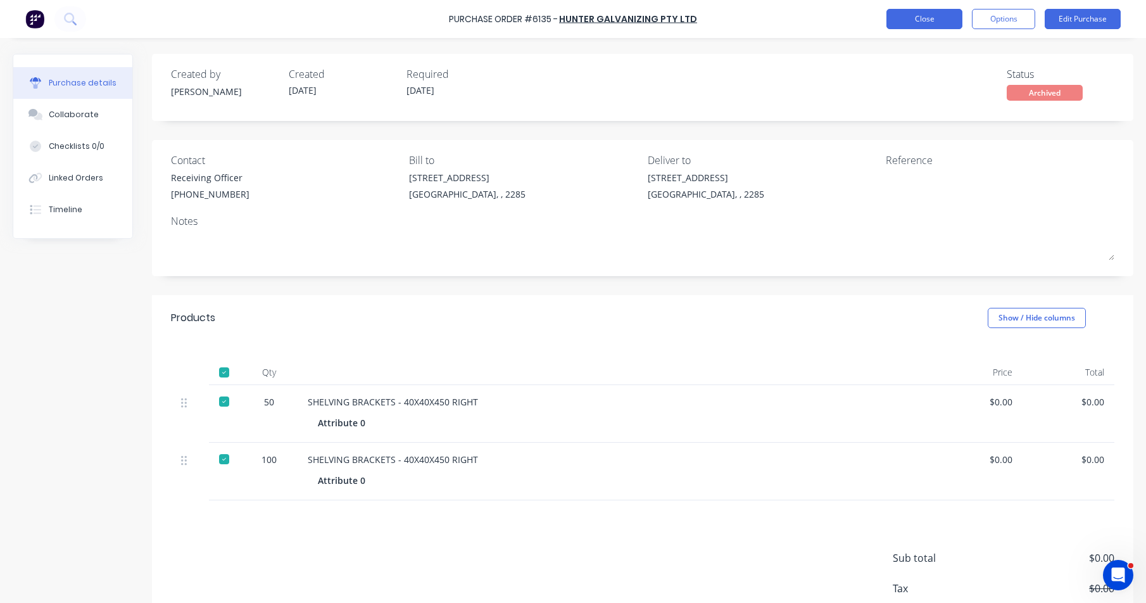
click at [908, 27] on button "Close" at bounding box center [924, 19] width 76 height 20
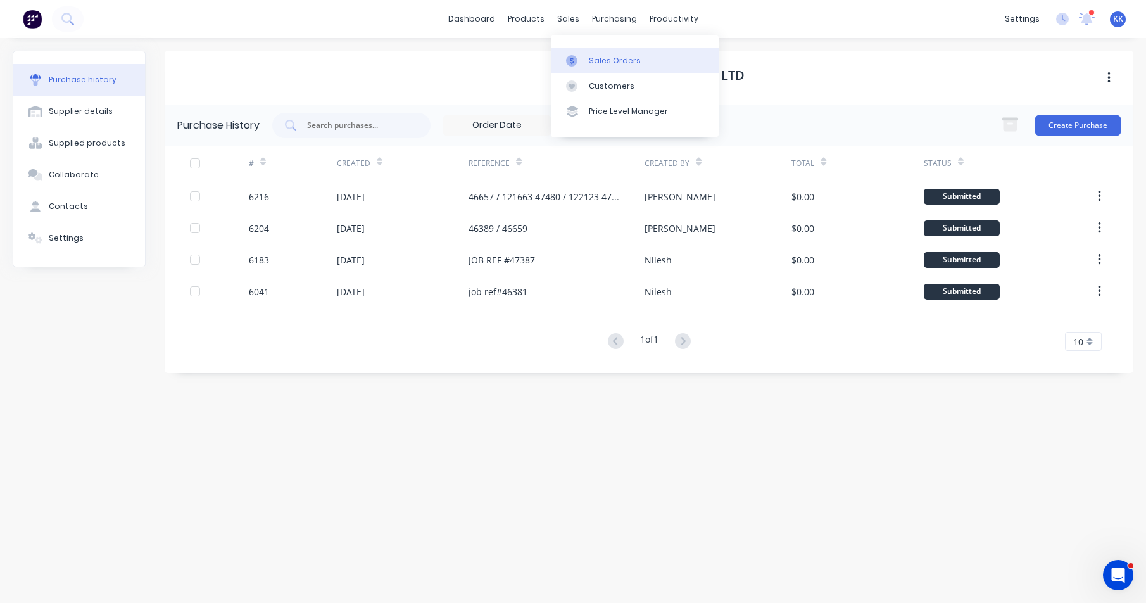
click at [609, 62] on div "Sales Orders" at bounding box center [615, 60] width 52 height 11
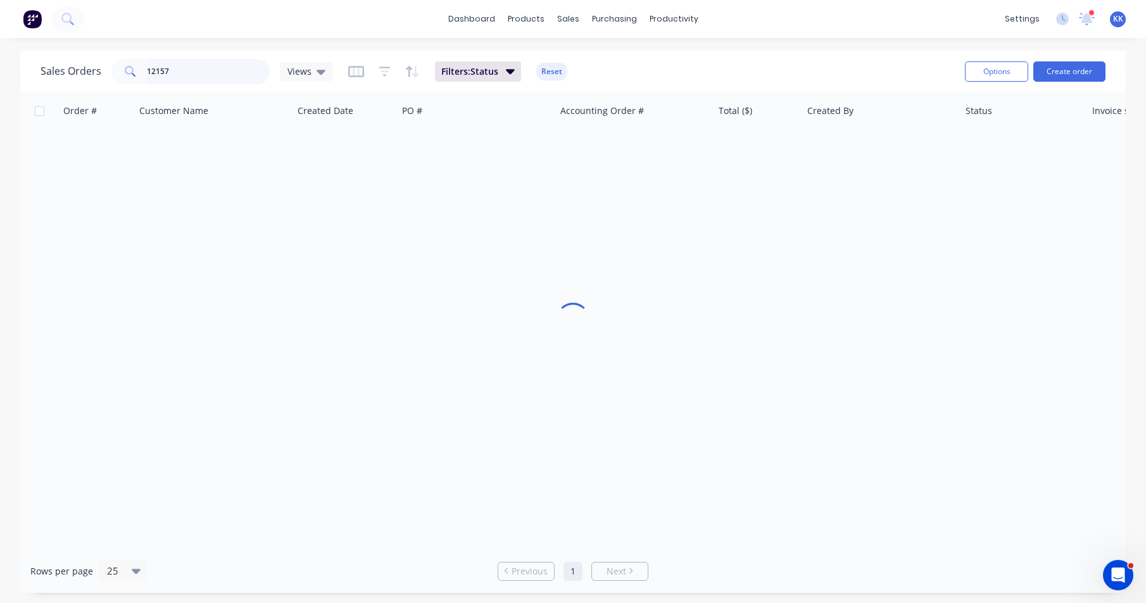
drag, startPoint x: 178, startPoint y: 66, endPoint x: 125, endPoint y: 66, distance: 53.8
click at [125, 66] on div "12157" at bounding box center [190, 71] width 158 height 25
type input "spraybooth"
click at [1089, 18] on icon at bounding box center [1086, 17] width 13 height 12
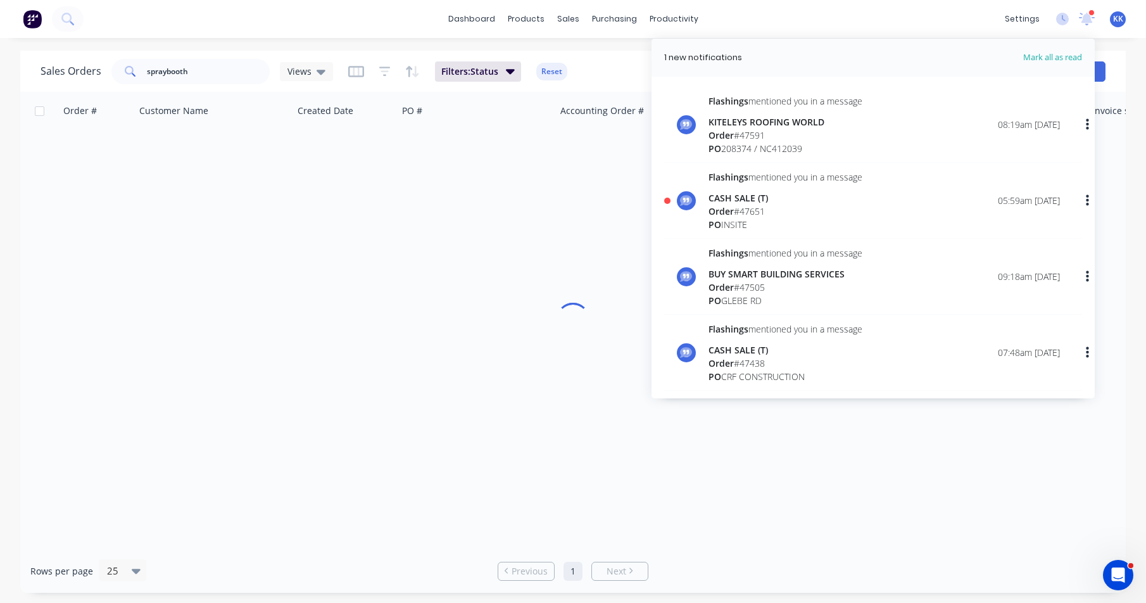
click at [716, 227] on span "PO" at bounding box center [714, 224] width 13 height 12
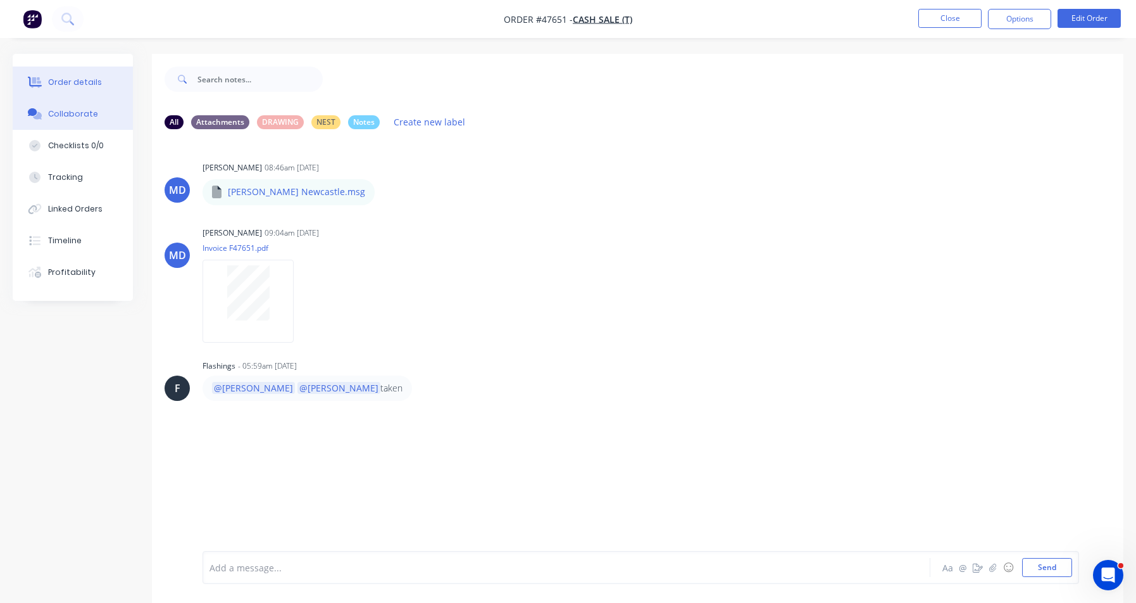
click at [86, 86] on div "Order details" at bounding box center [75, 82] width 54 height 11
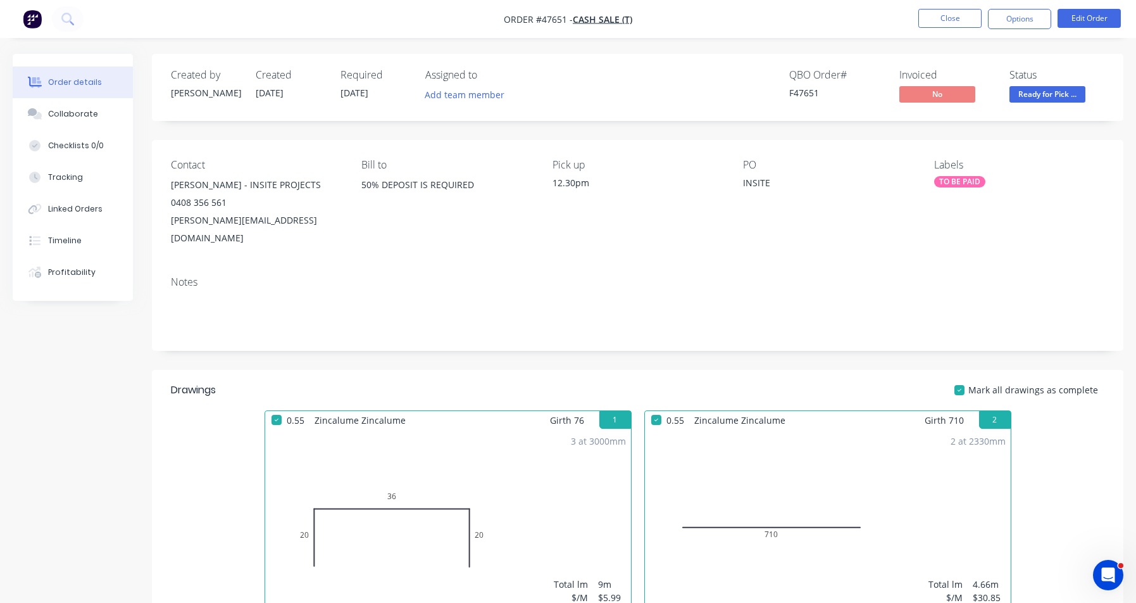
click at [1070, 96] on span "Ready for Pick ..." at bounding box center [1048, 94] width 76 height 16
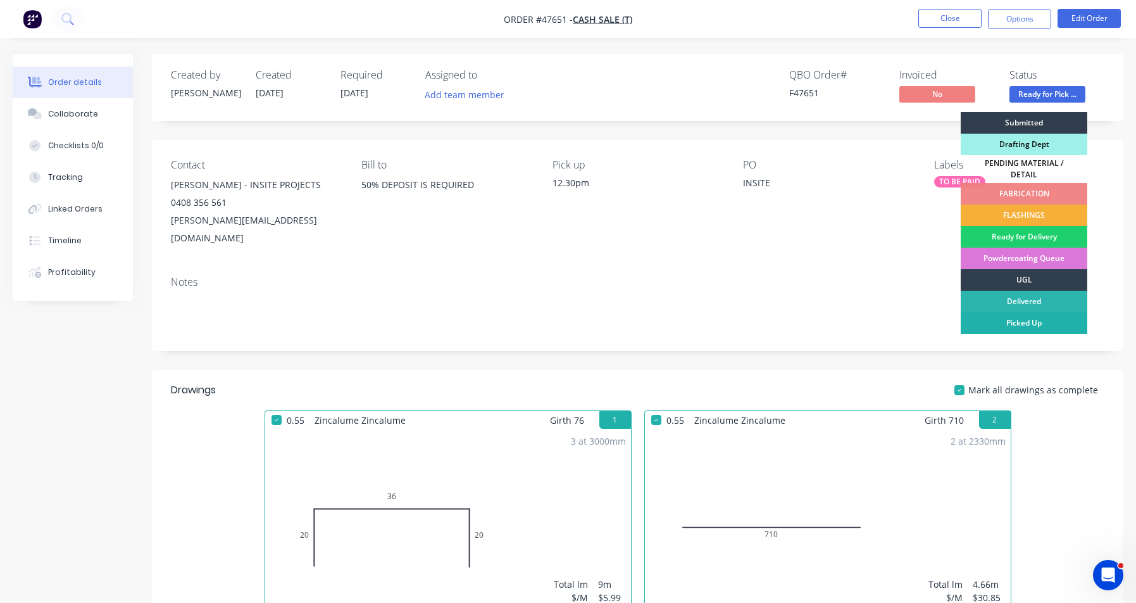
click at [1027, 314] on div "Picked Up" at bounding box center [1024, 323] width 127 height 22
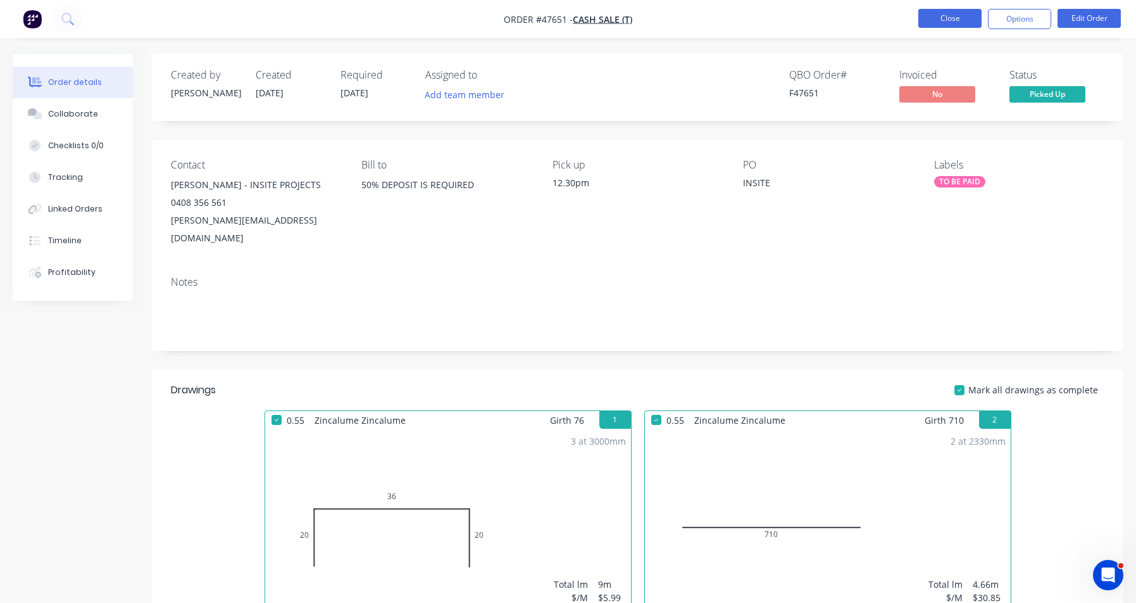
click at [932, 20] on button "Close" at bounding box center [949, 18] width 63 height 19
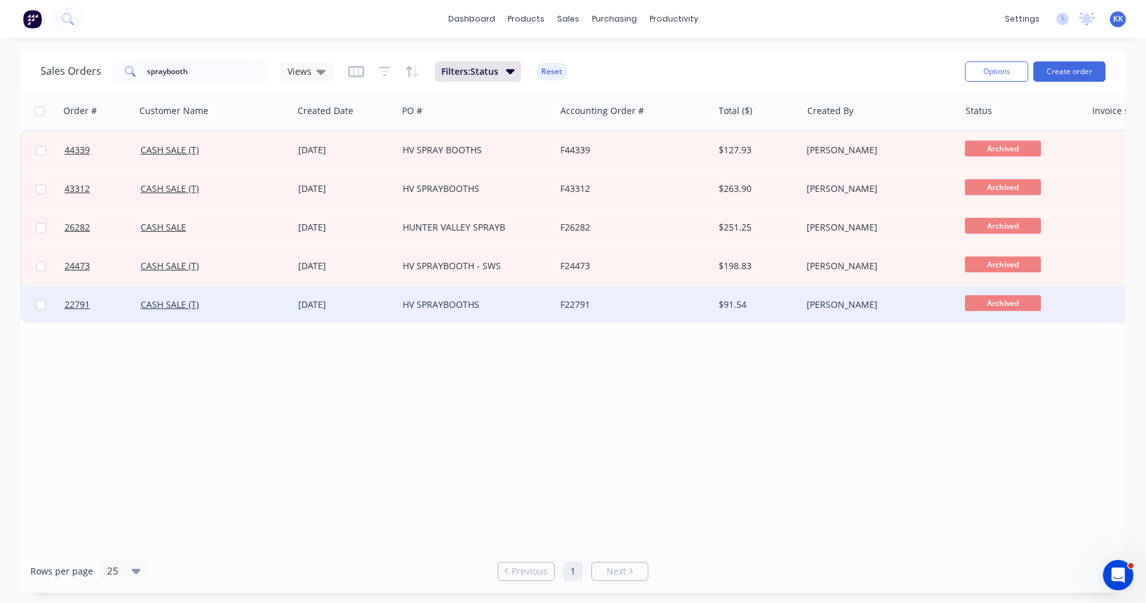
click at [484, 308] on div "HV SPRAYBOOTHS" at bounding box center [473, 304] width 141 height 13
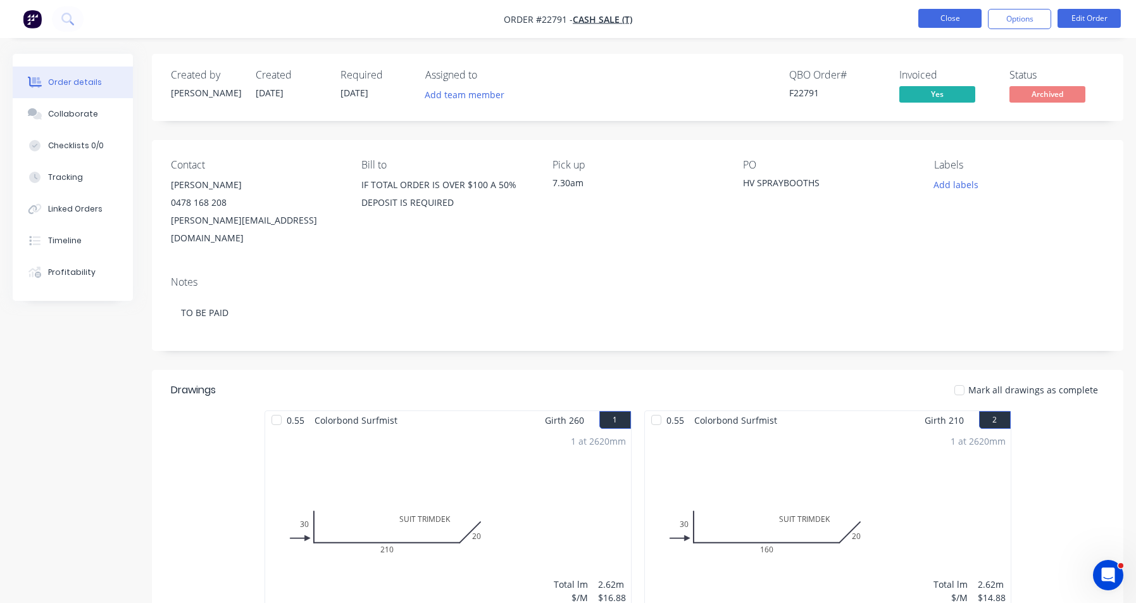
click at [929, 27] on button "Close" at bounding box center [949, 18] width 63 height 19
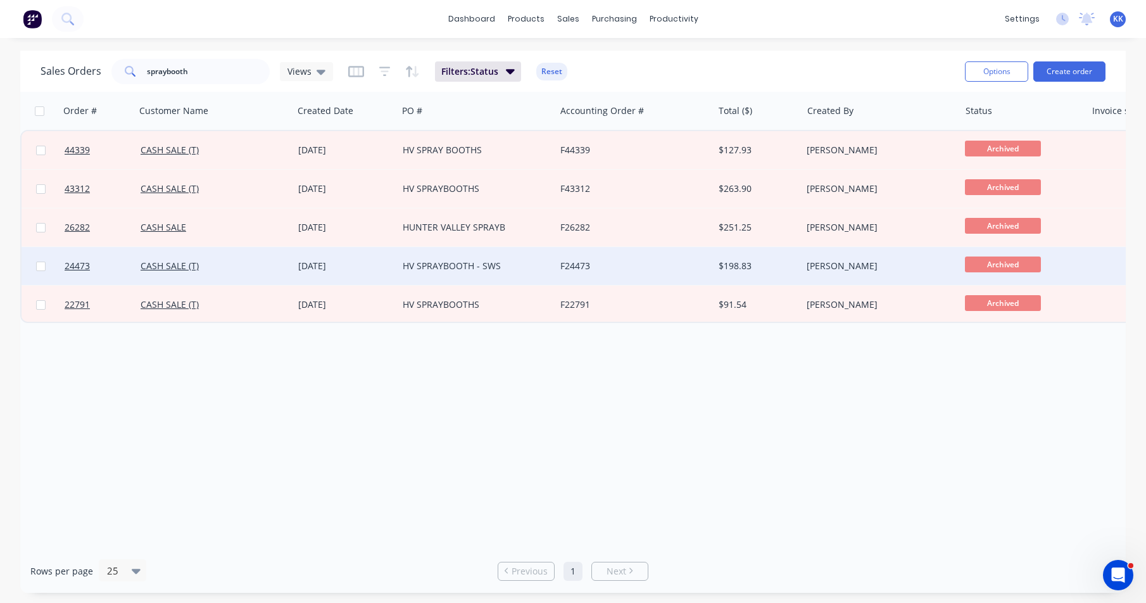
click at [477, 266] on div "HV SPRAYBOOTH - SWS" at bounding box center [473, 266] width 141 height 13
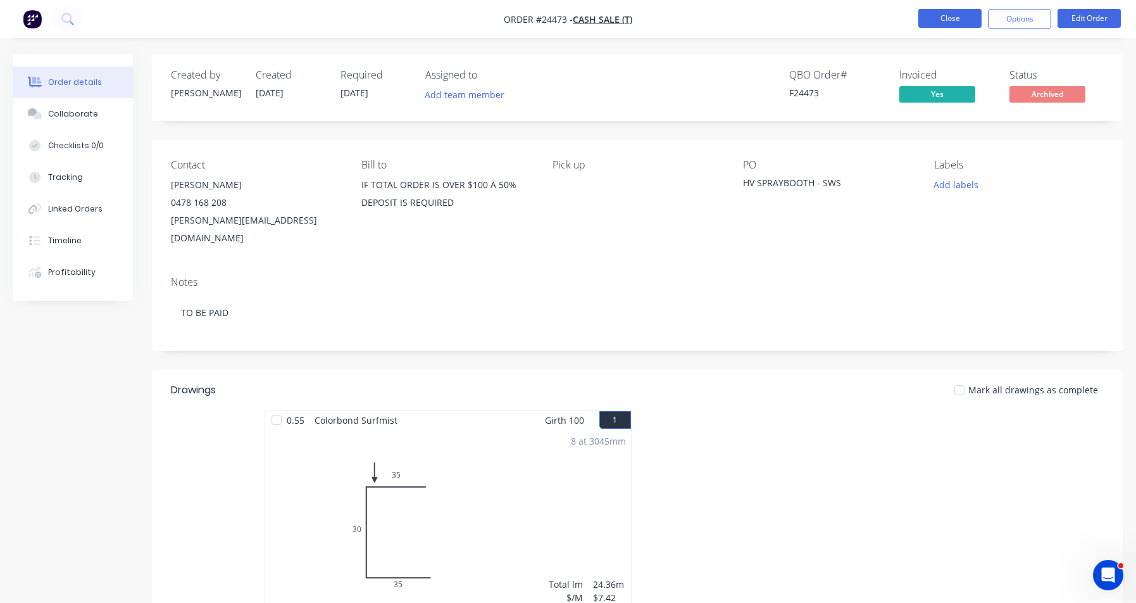
click at [925, 21] on button "Close" at bounding box center [949, 18] width 63 height 19
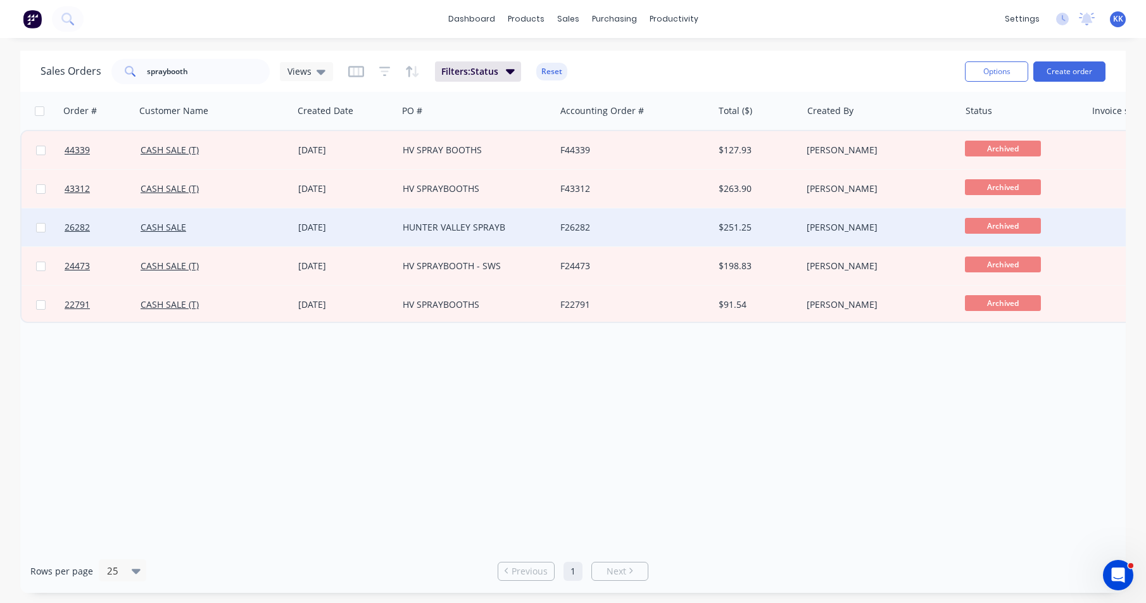
click at [485, 229] on div "HUNTER VALLEY SPRAYB" at bounding box center [473, 227] width 141 height 13
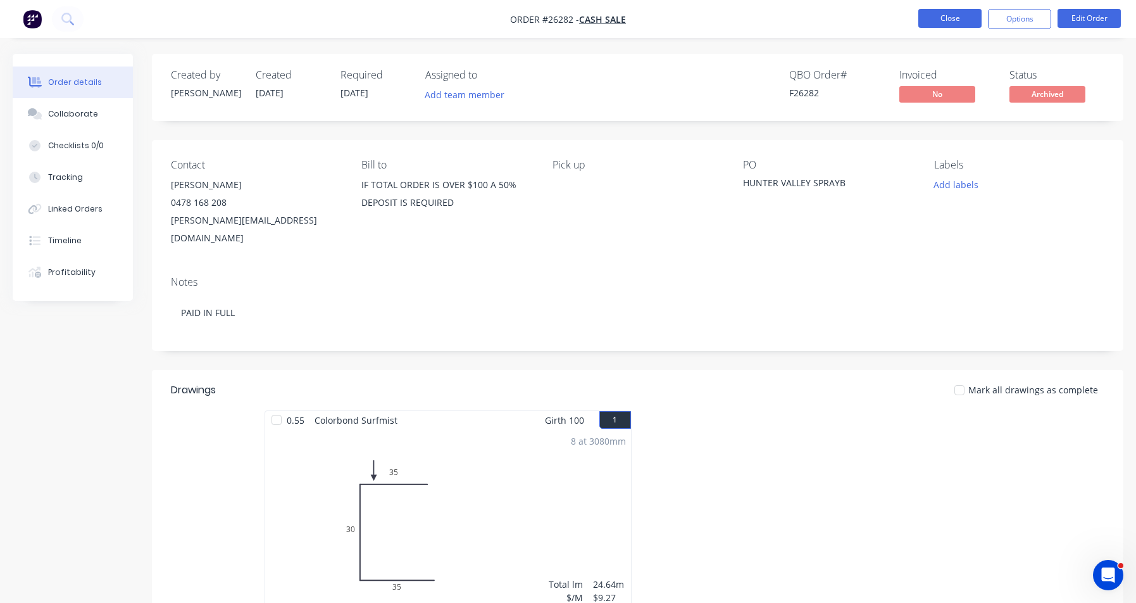
click at [946, 16] on button "Close" at bounding box center [949, 18] width 63 height 19
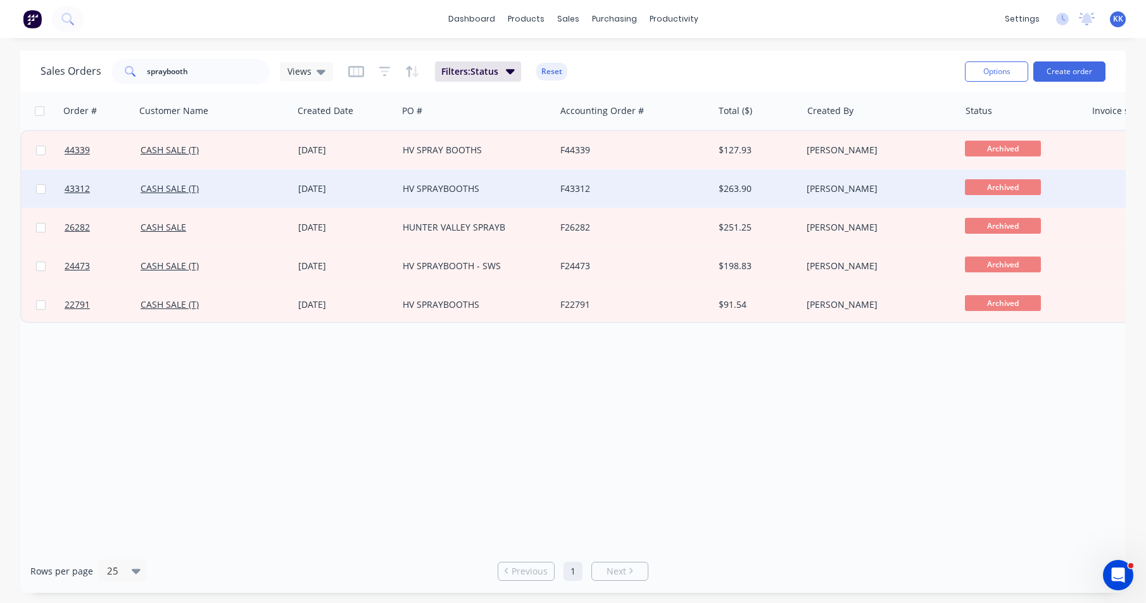
click at [604, 191] on div "F43312" at bounding box center [630, 188] width 141 height 13
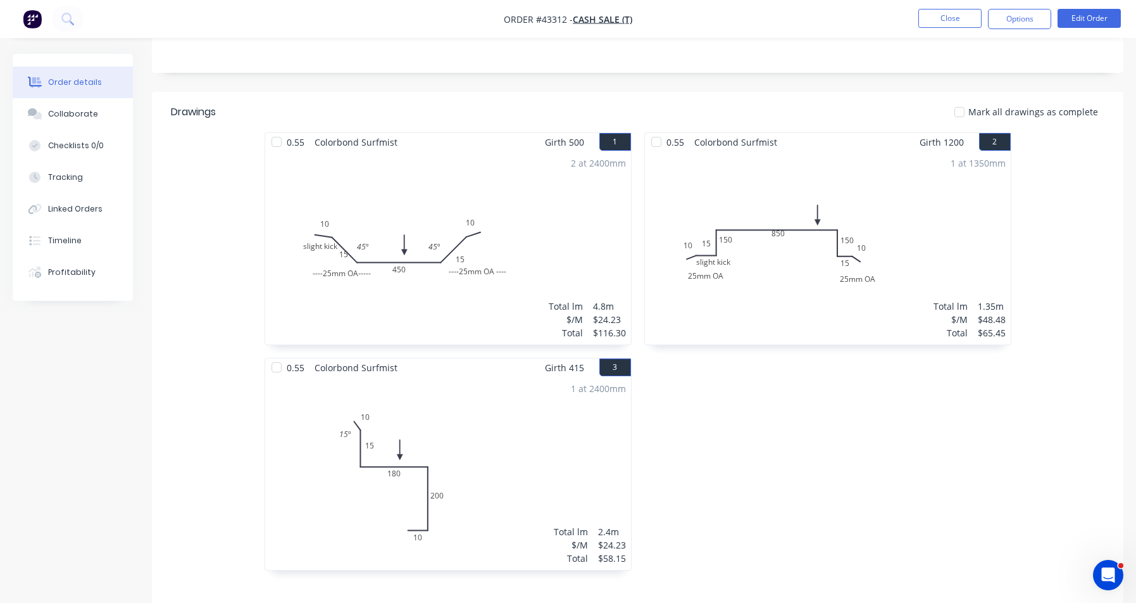
scroll to position [316, 0]
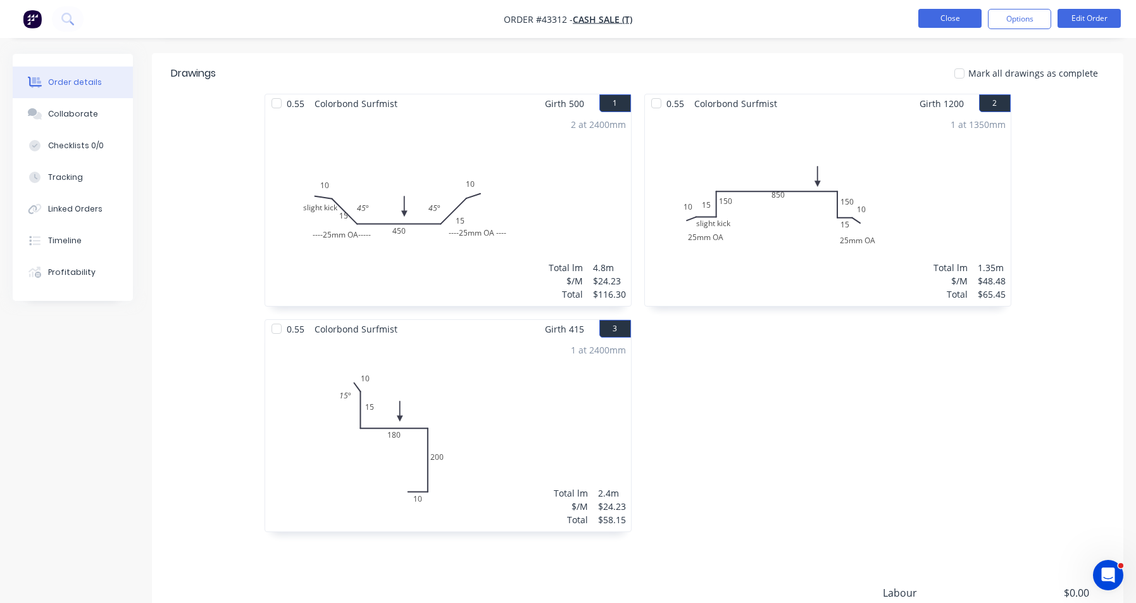
click at [933, 15] on button "Close" at bounding box center [949, 18] width 63 height 19
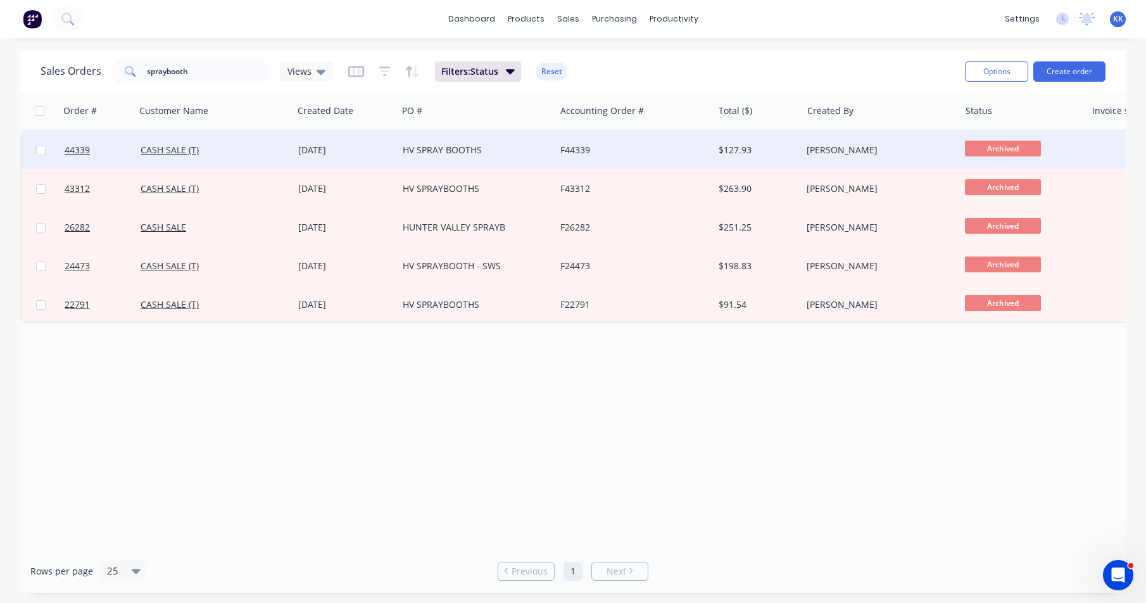
click at [582, 156] on div "F44339" at bounding box center [634, 150] width 158 height 38
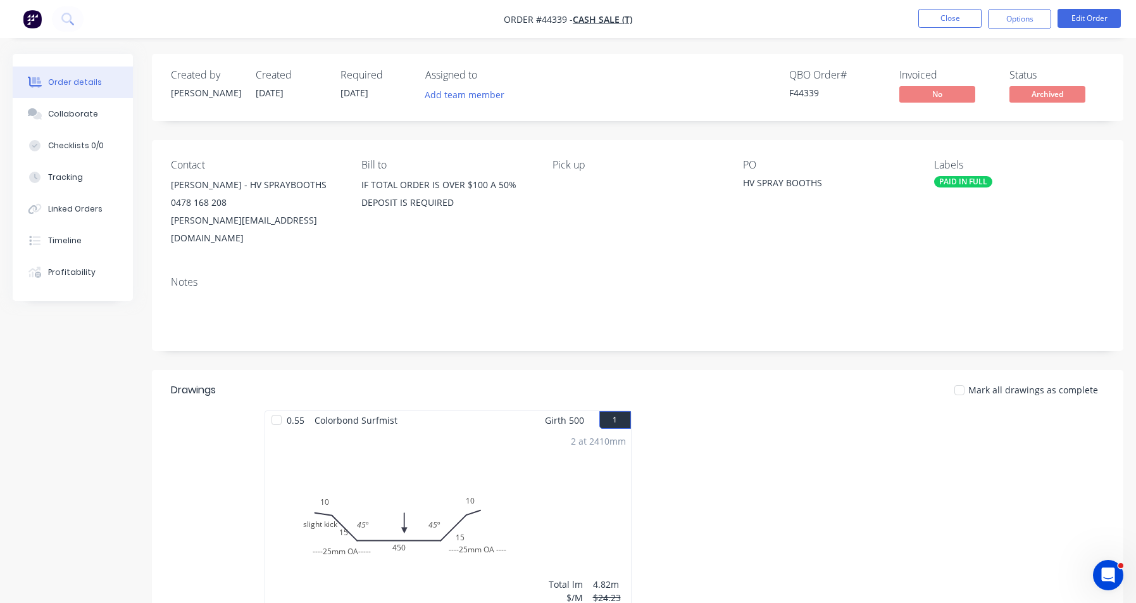
click at [966, 489] on div at bounding box center [828, 522] width 380 height 225
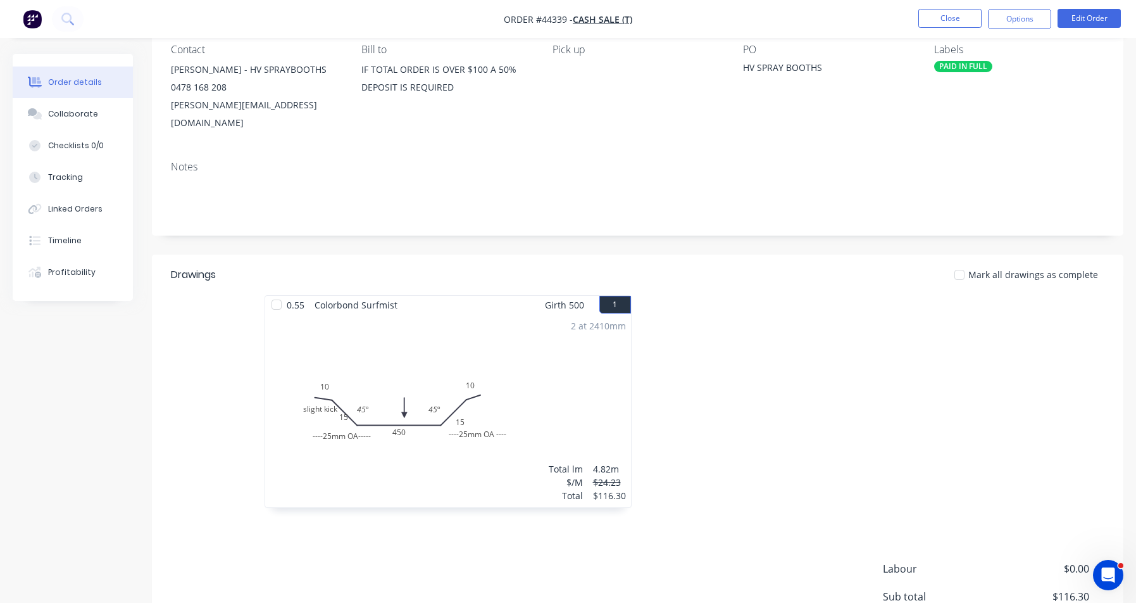
scroll to position [127, 0]
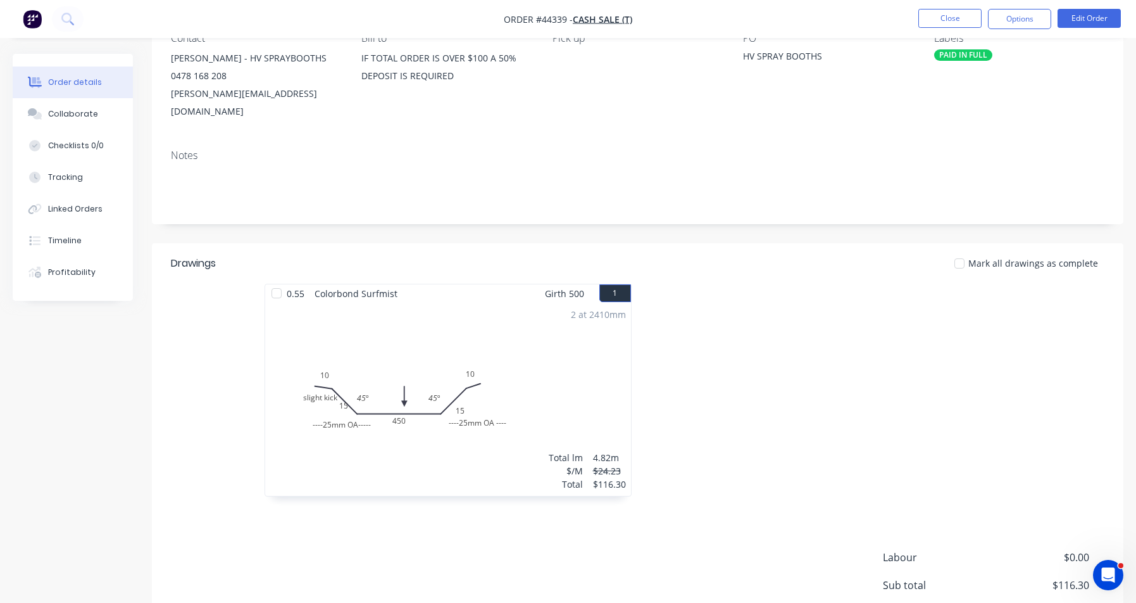
click at [686, 377] on div at bounding box center [828, 396] width 380 height 225
click at [618, 372] on div "2 at 2410mm Total lm $/M Total 4.82m $24.23 $116.30" at bounding box center [448, 399] width 366 height 193
click at [646, 412] on div at bounding box center [828, 396] width 380 height 225
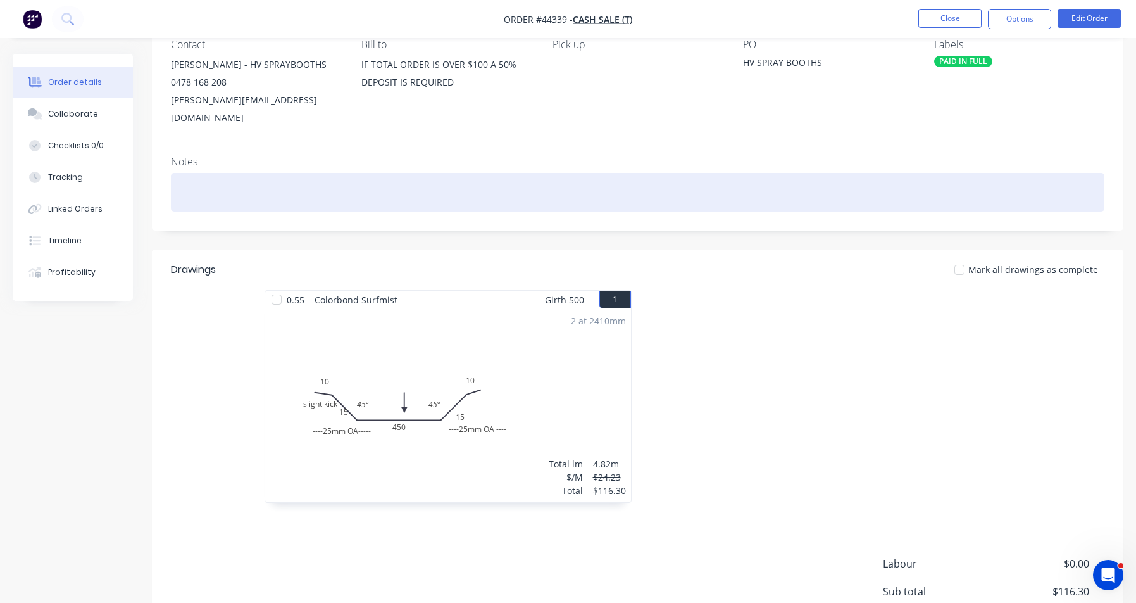
scroll to position [213, 0]
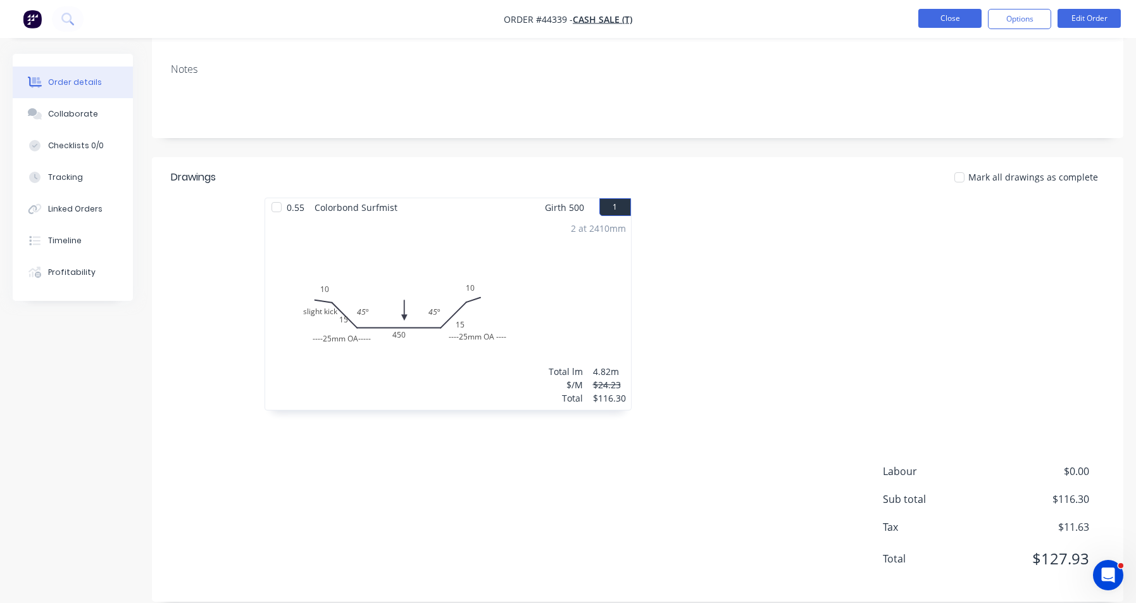
click at [953, 22] on button "Close" at bounding box center [949, 18] width 63 height 19
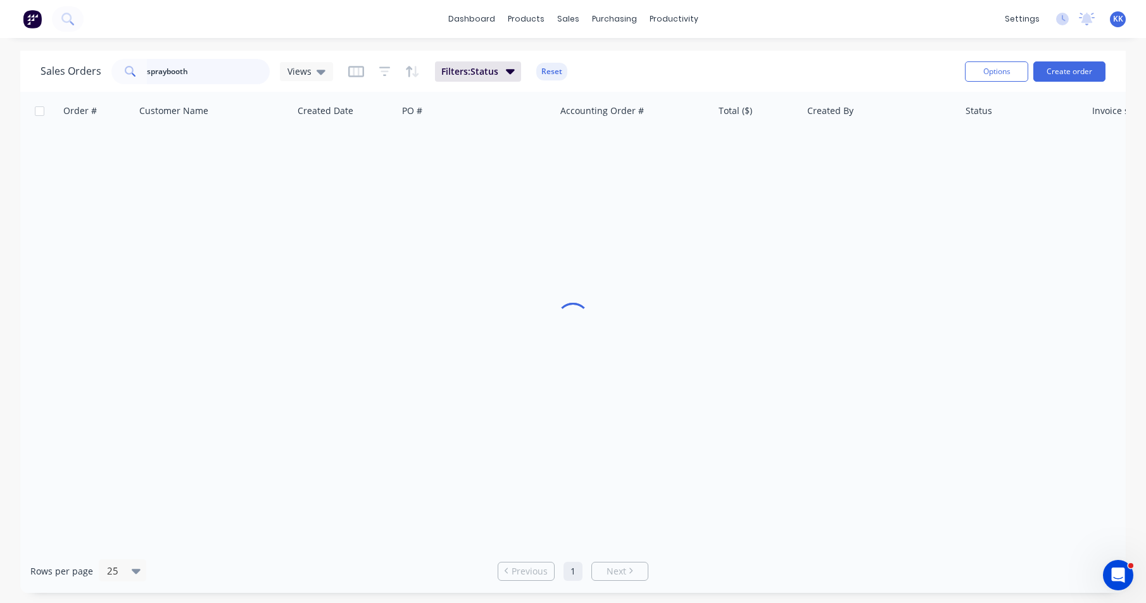
click at [201, 73] on input "spraybooth" at bounding box center [208, 71] width 123 height 25
